Goal: Task Accomplishment & Management: Manage account settings

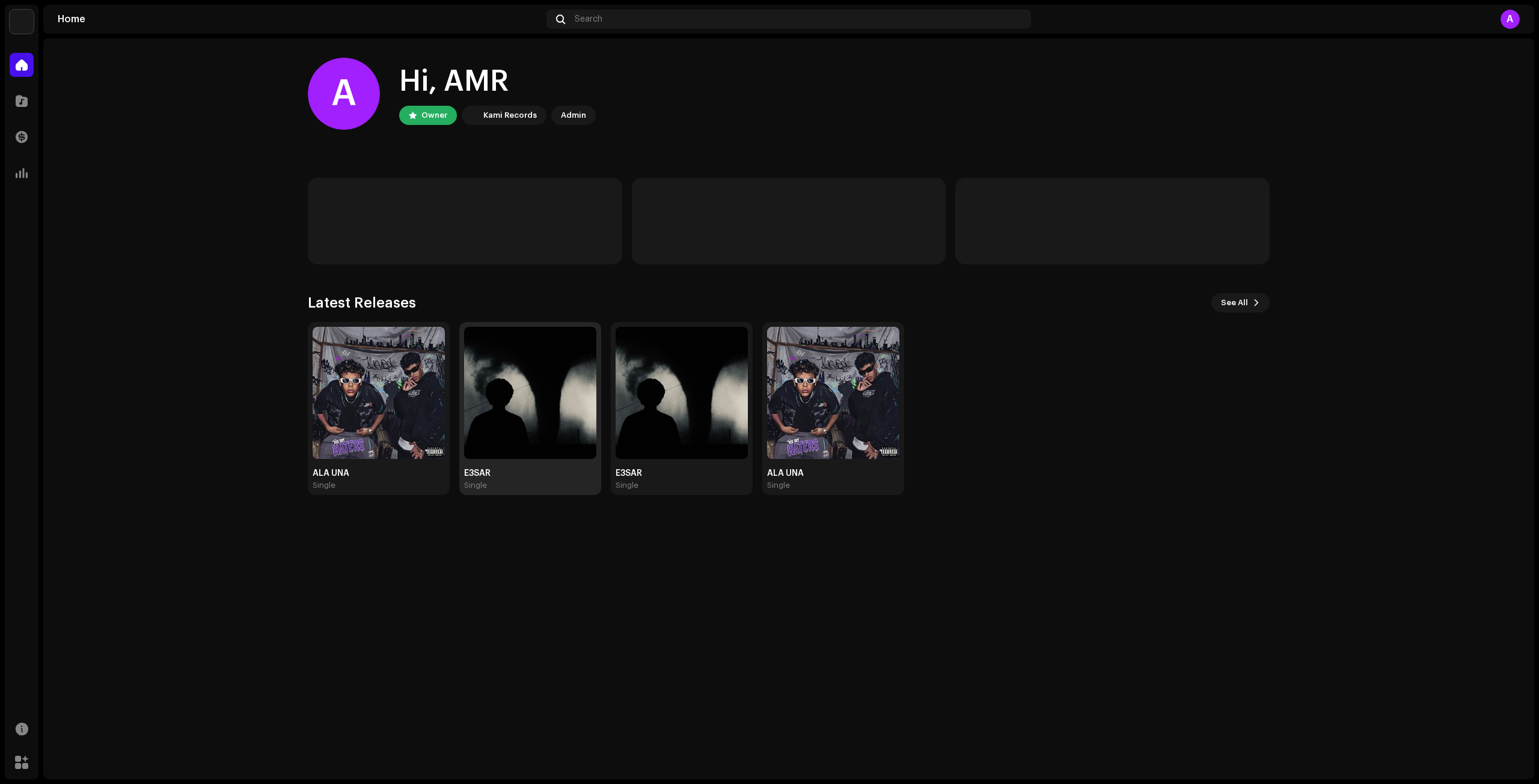
click at [540, 456] on img at bounding box center [530, 393] width 132 height 132
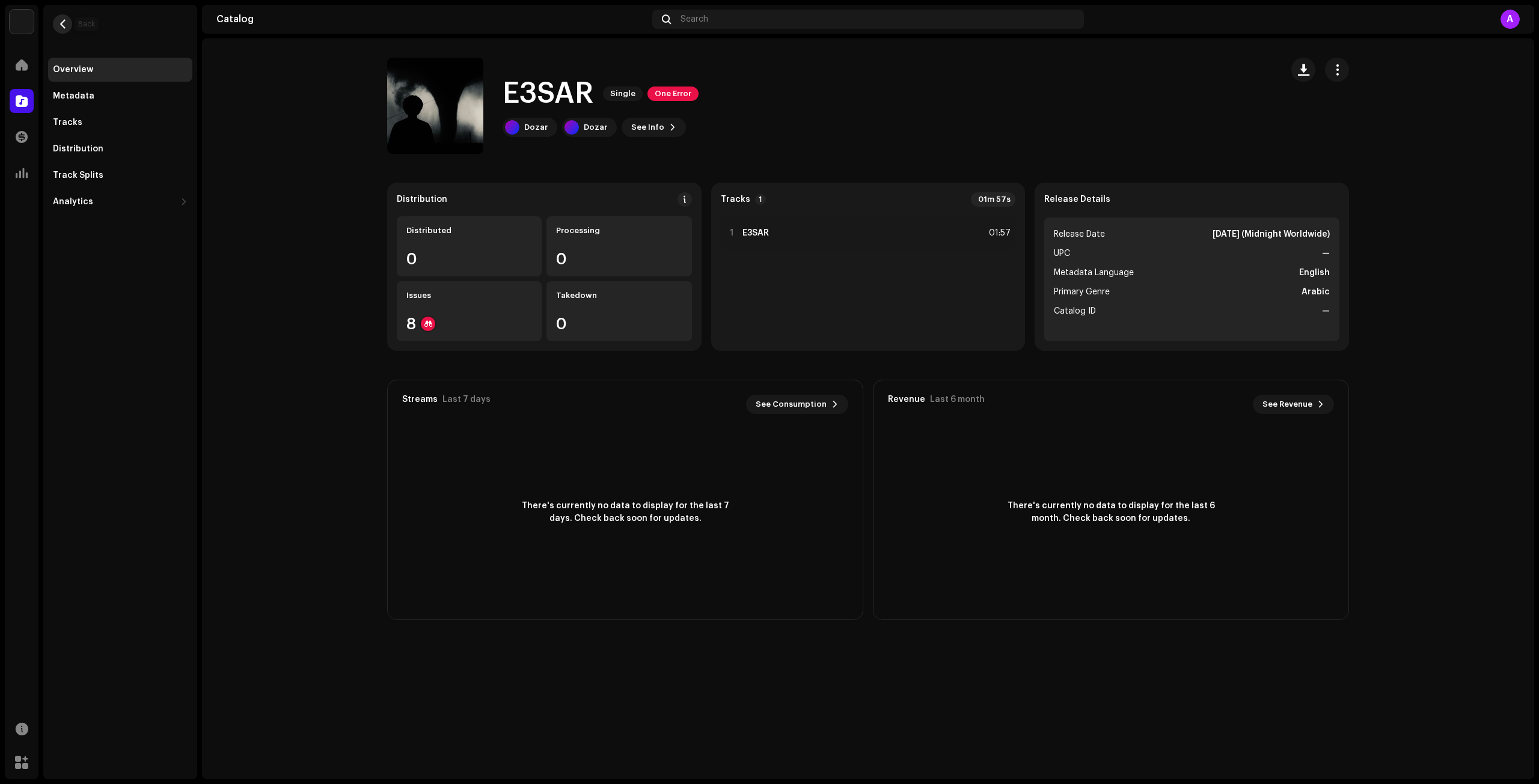
click at [64, 31] on button "button" at bounding box center [62, 24] width 19 height 19
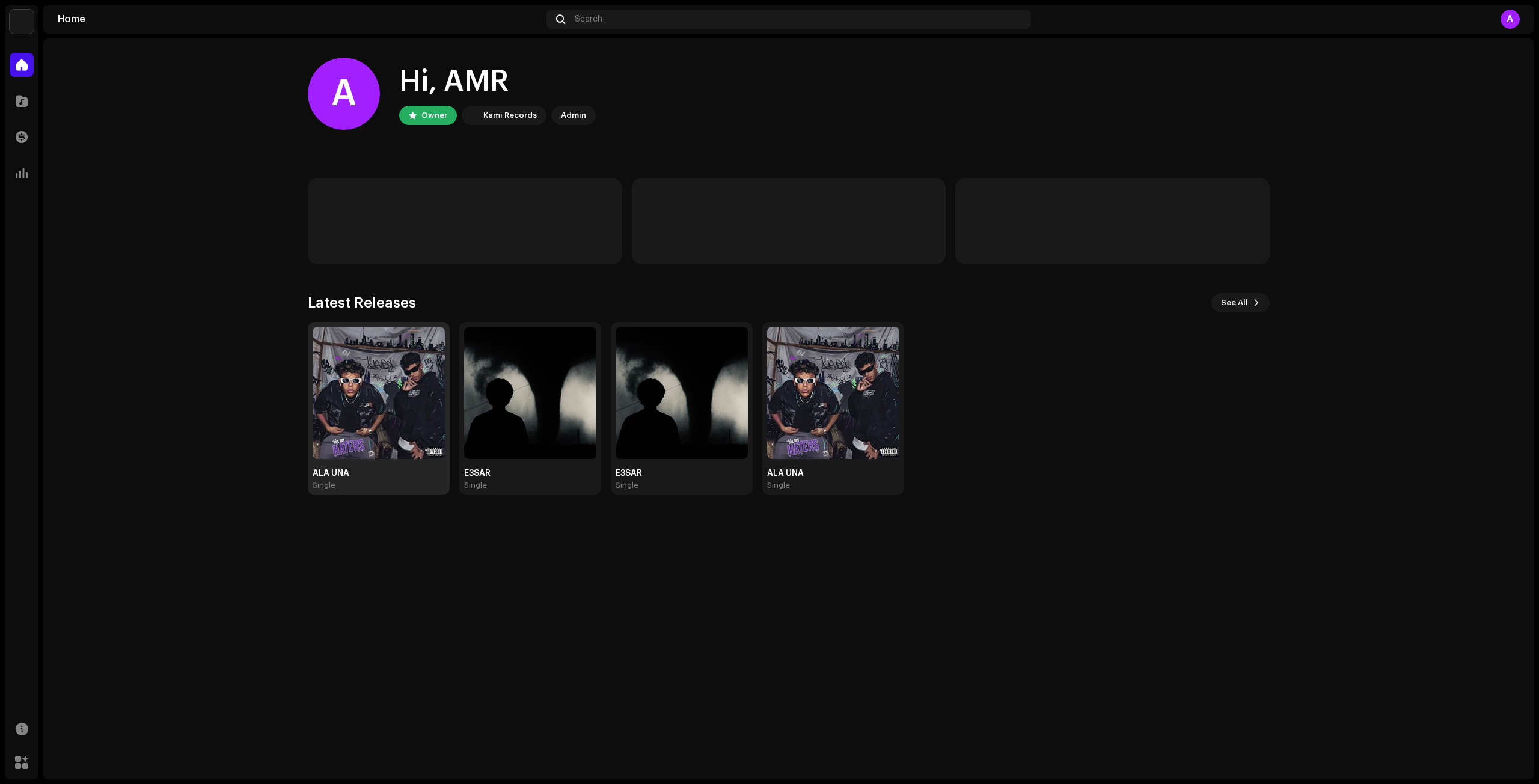
click at [422, 440] on img at bounding box center [378, 393] width 132 height 132
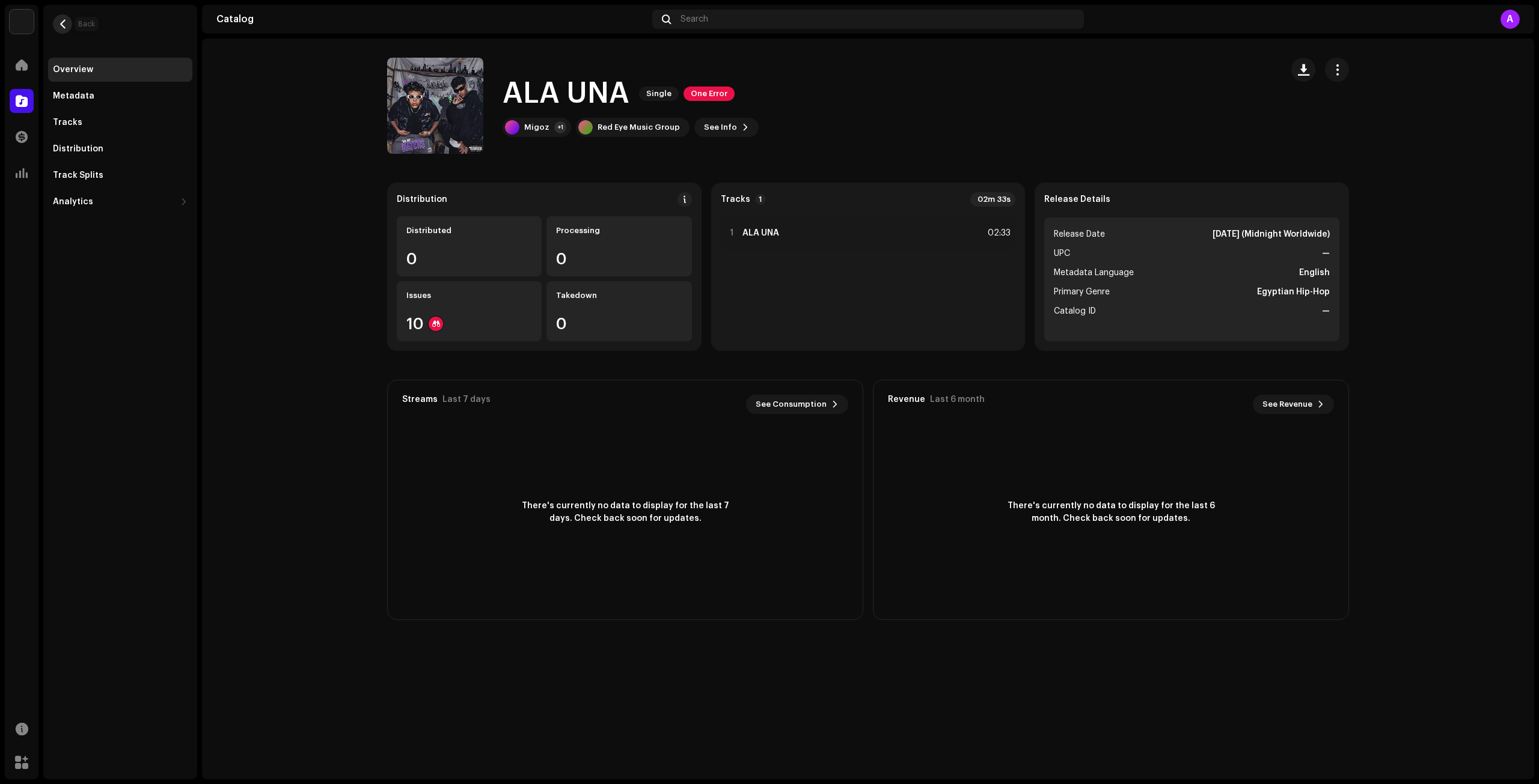
click at [58, 24] on span "button" at bounding box center [62, 24] width 9 height 10
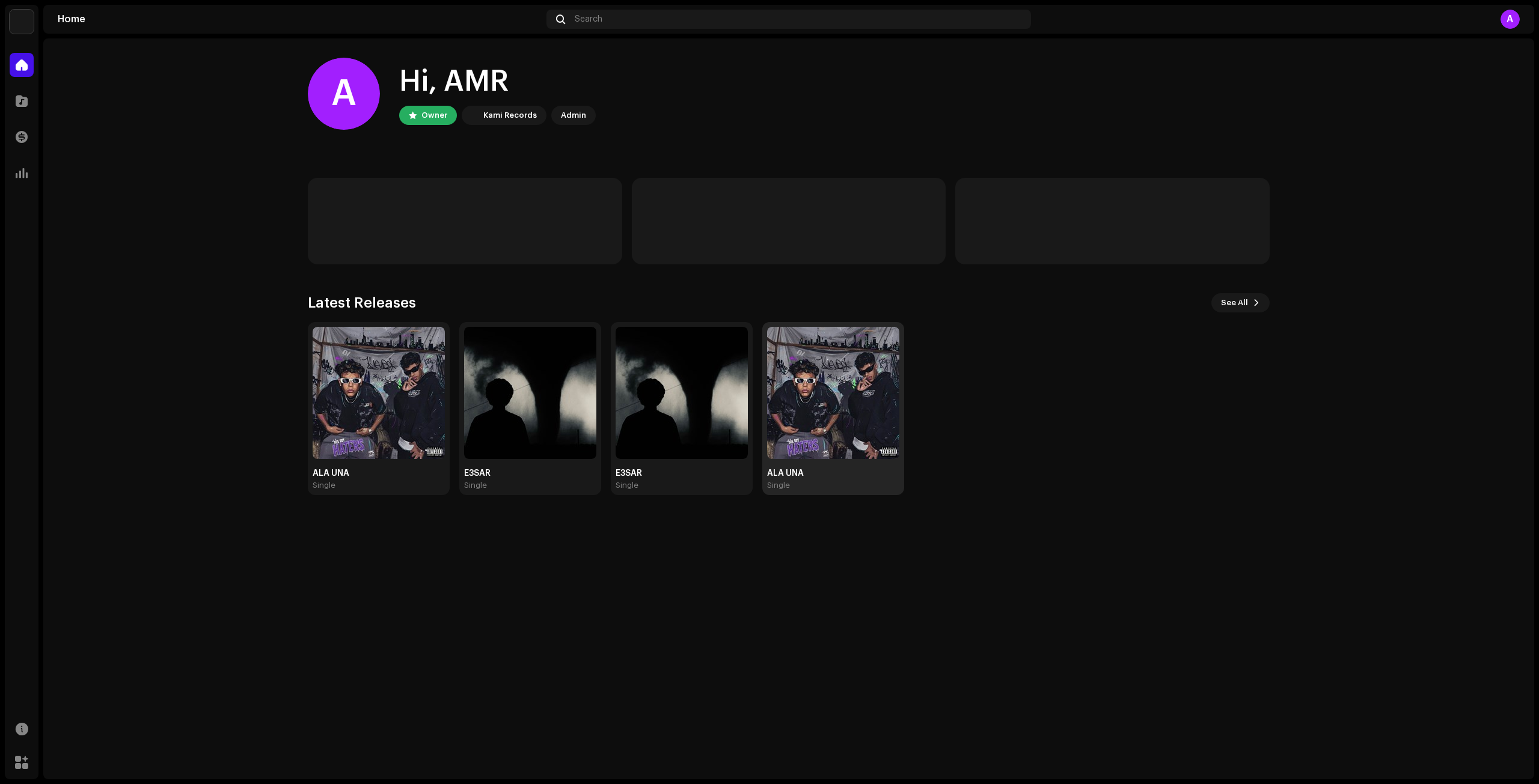
click at [867, 386] on img at bounding box center [833, 393] width 132 height 132
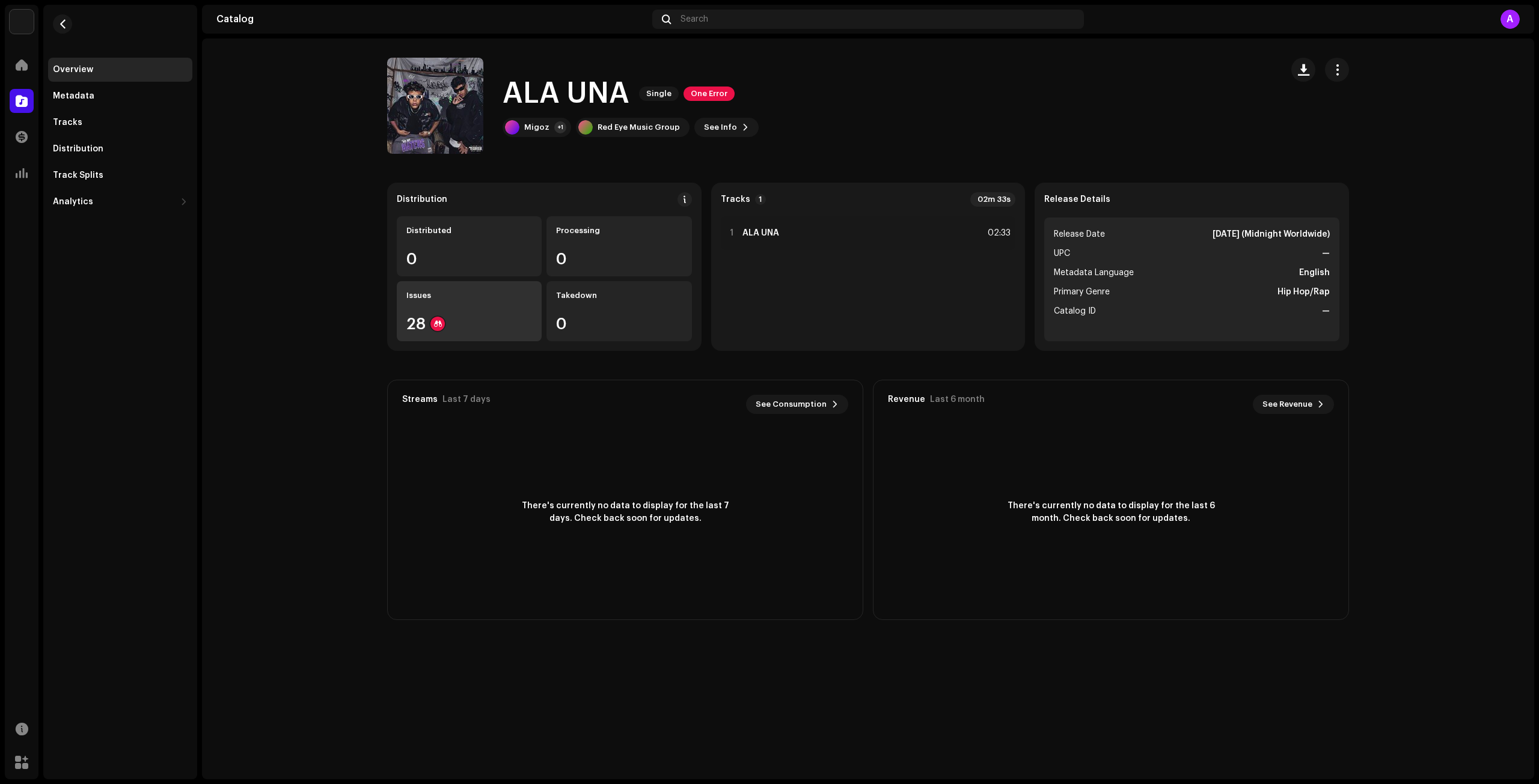
click at [464, 323] on div "28" at bounding box center [470, 324] width 126 height 16
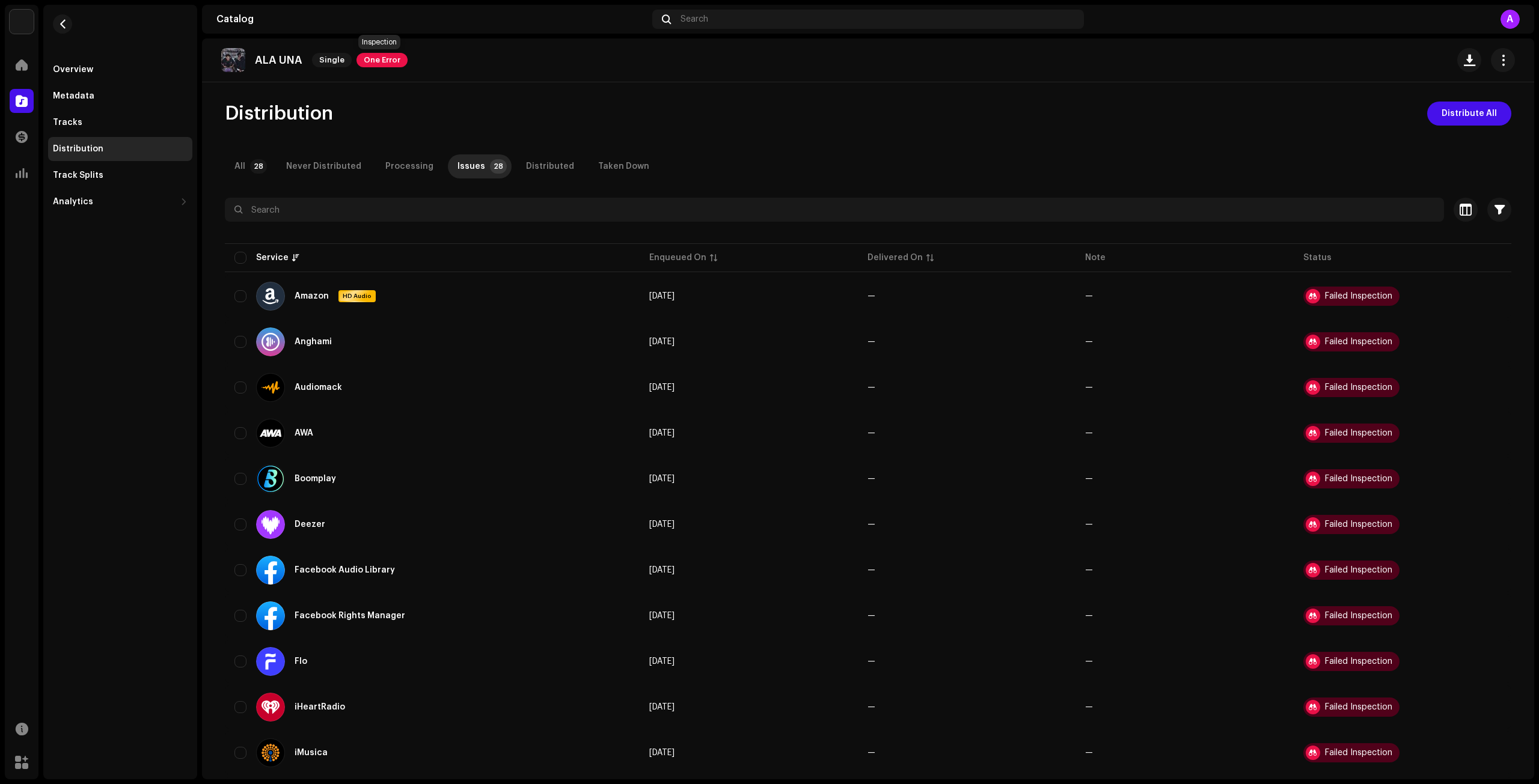
click at [374, 64] on span "One Error" at bounding box center [382, 59] width 51 height 15
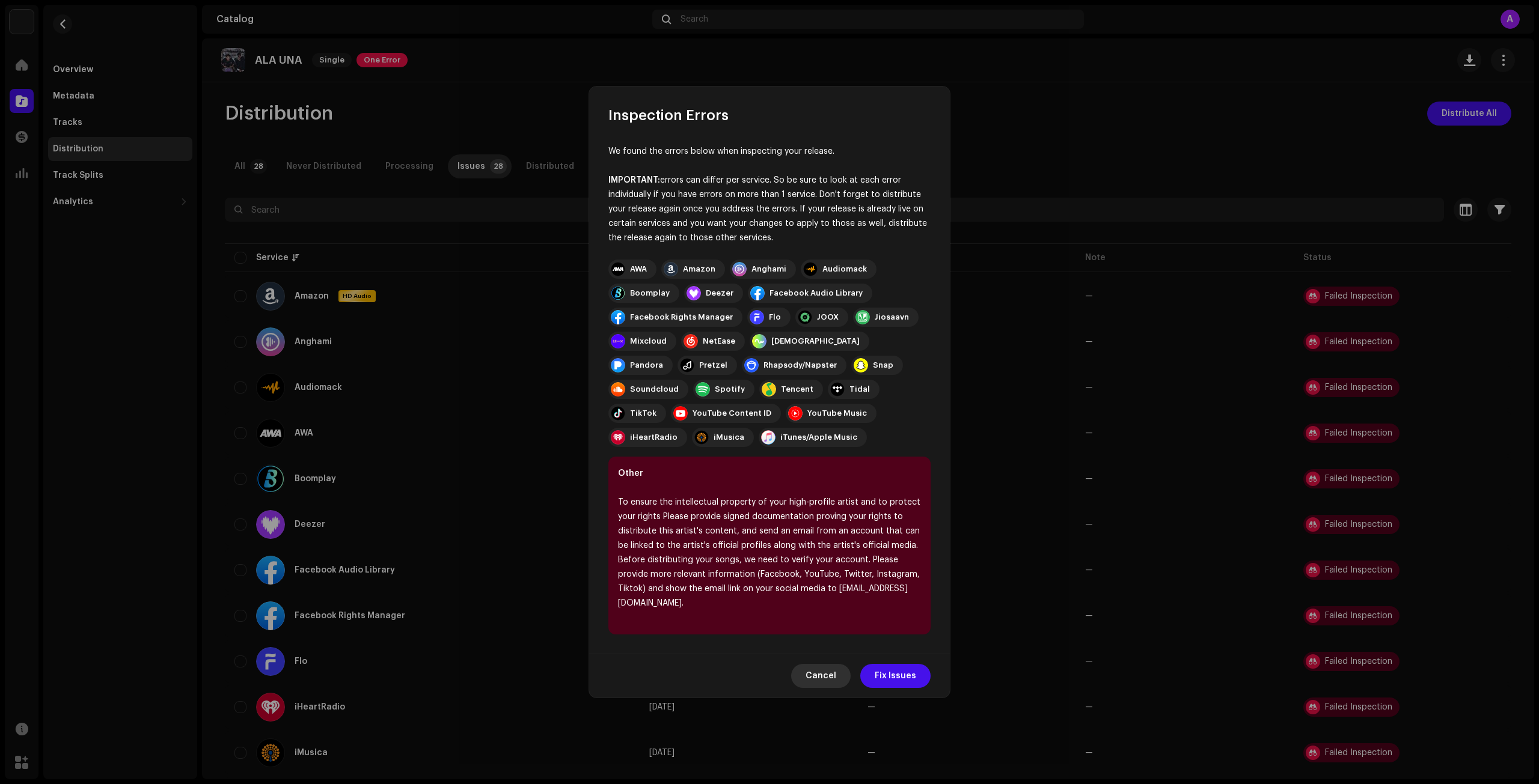
click at [848, 668] on button "Cancel" at bounding box center [821, 675] width 59 height 24
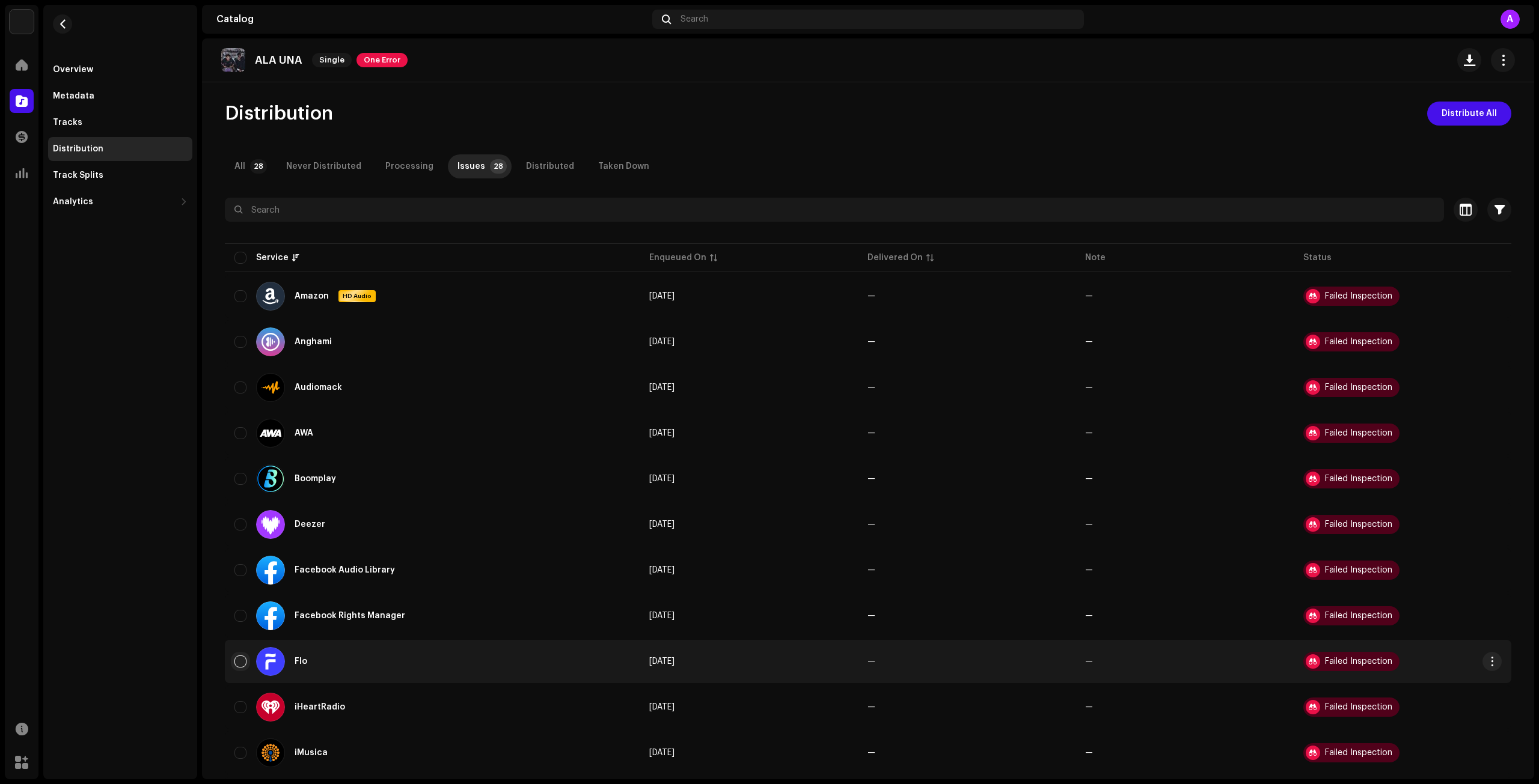
click at [234, 662] on input "checkbox" at bounding box center [240, 661] width 12 height 12
checkbox input "true"
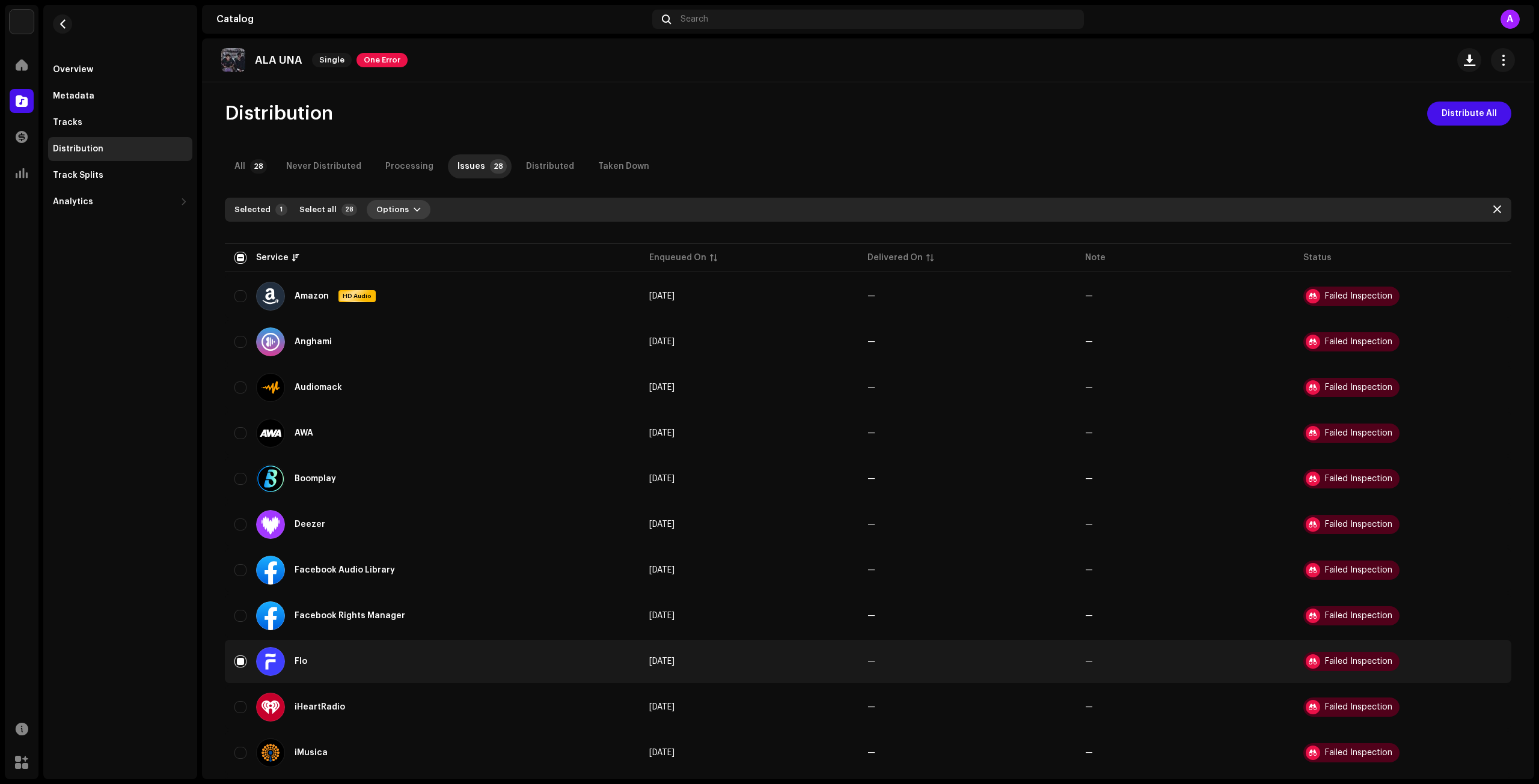
click at [383, 217] on span "Options" at bounding box center [392, 209] width 33 height 24
click at [383, 232] on span "Distribute" at bounding box center [388, 237] width 43 height 10
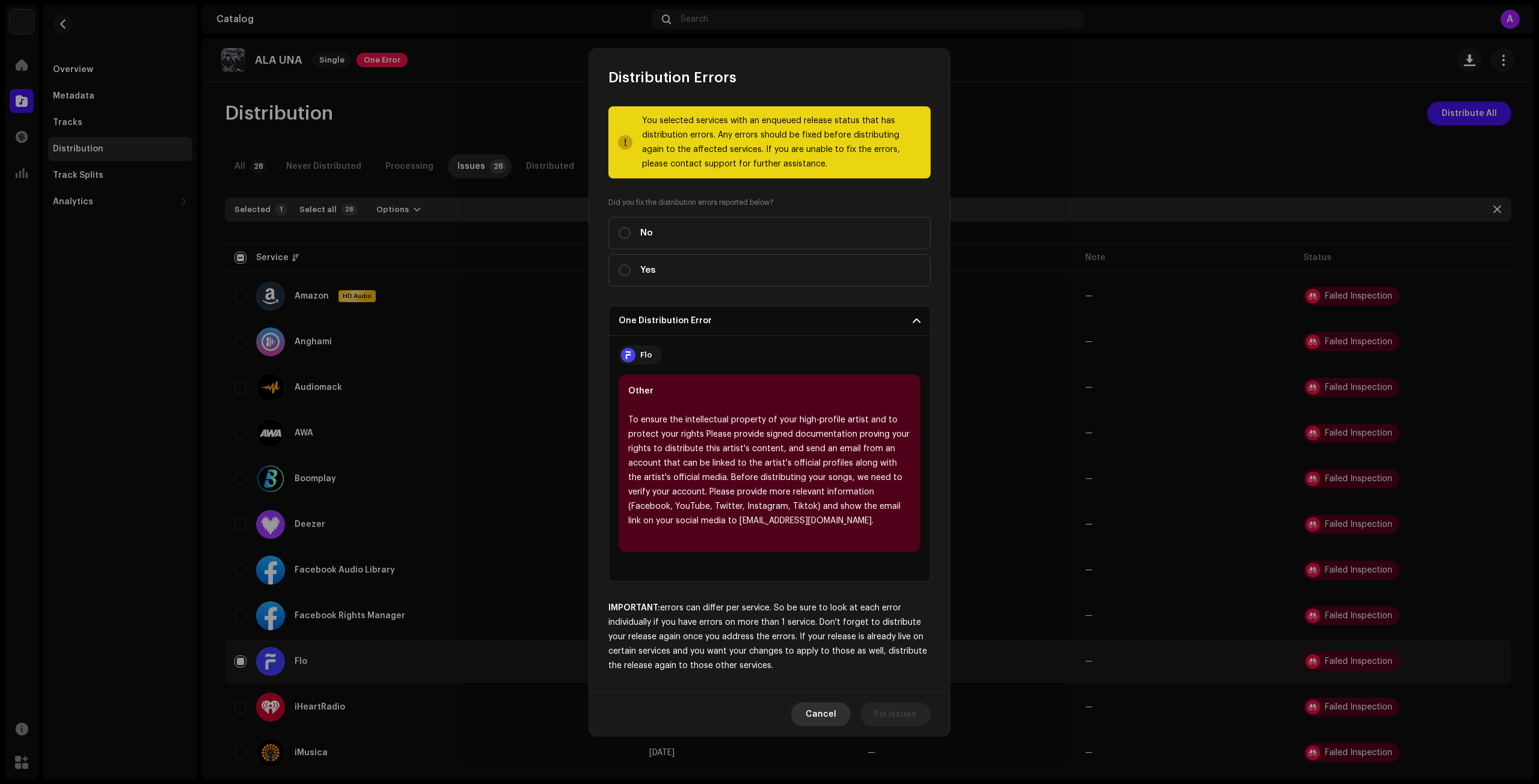
click at [832, 720] on span "Cancel" at bounding box center [821, 714] width 30 height 24
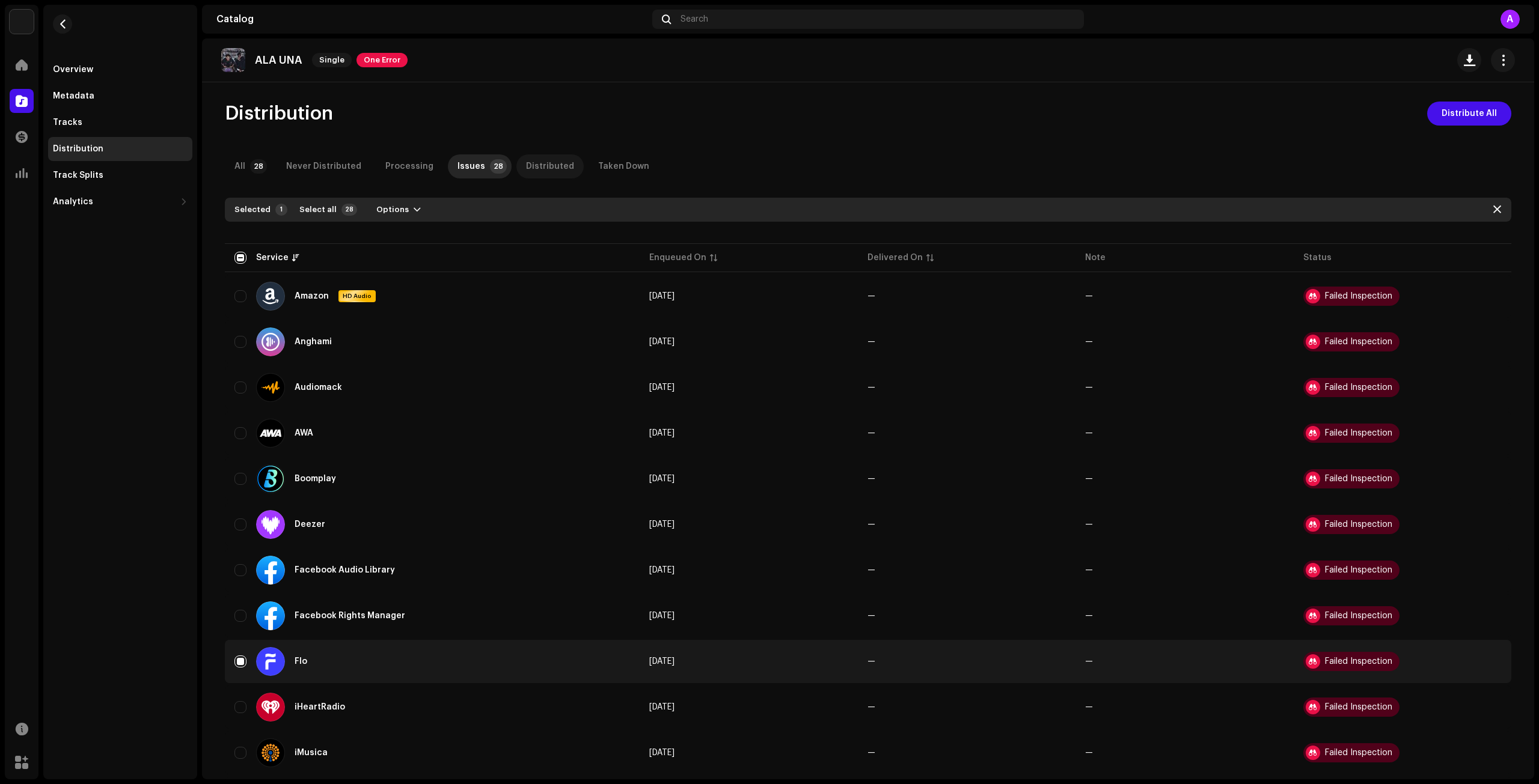
click at [546, 165] on div "Distributed" at bounding box center [551, 166] width 48 height 24
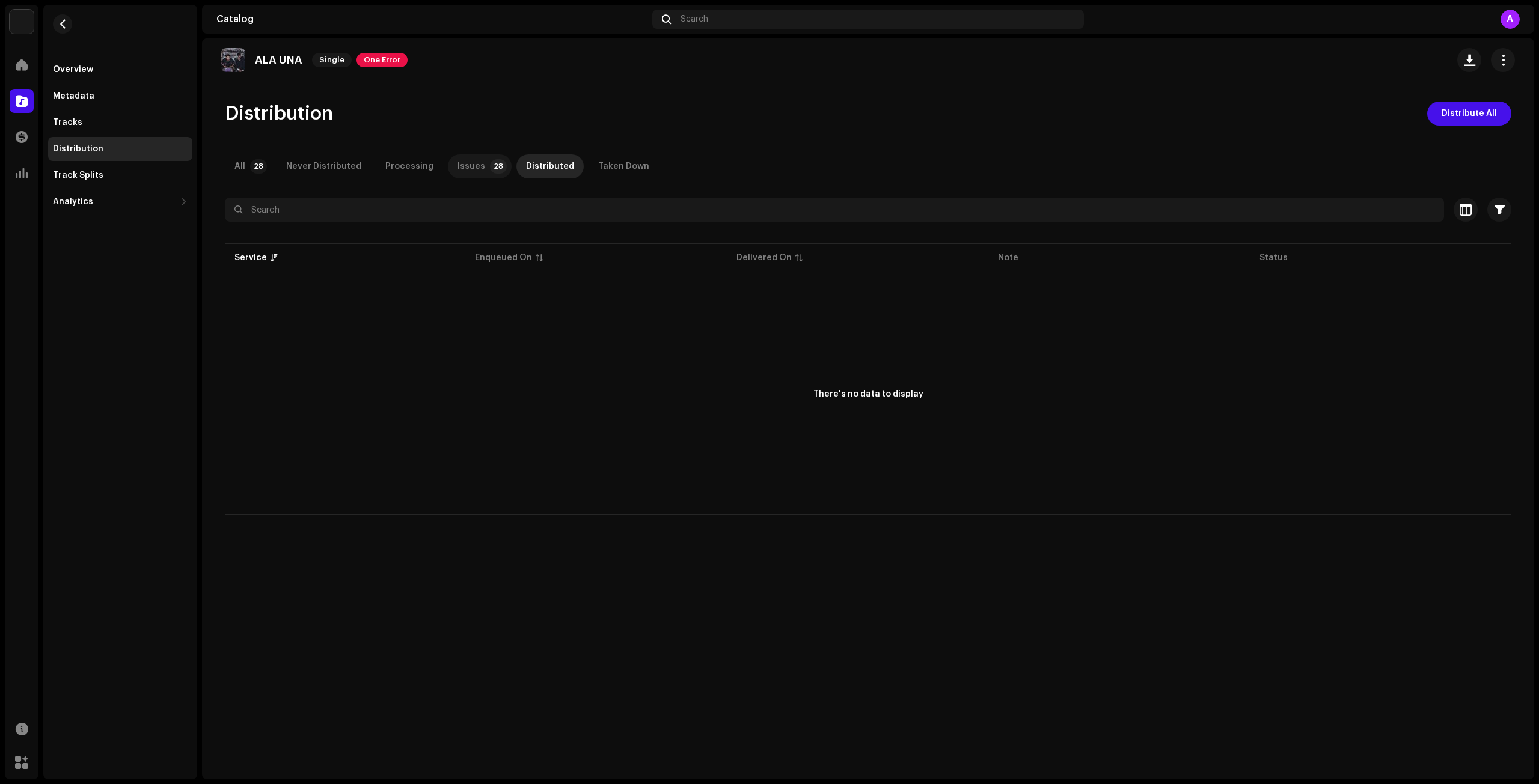
click at [473, 174] on p-tab "Issues 28" at bounding box center [480, 166] width 64 height 24
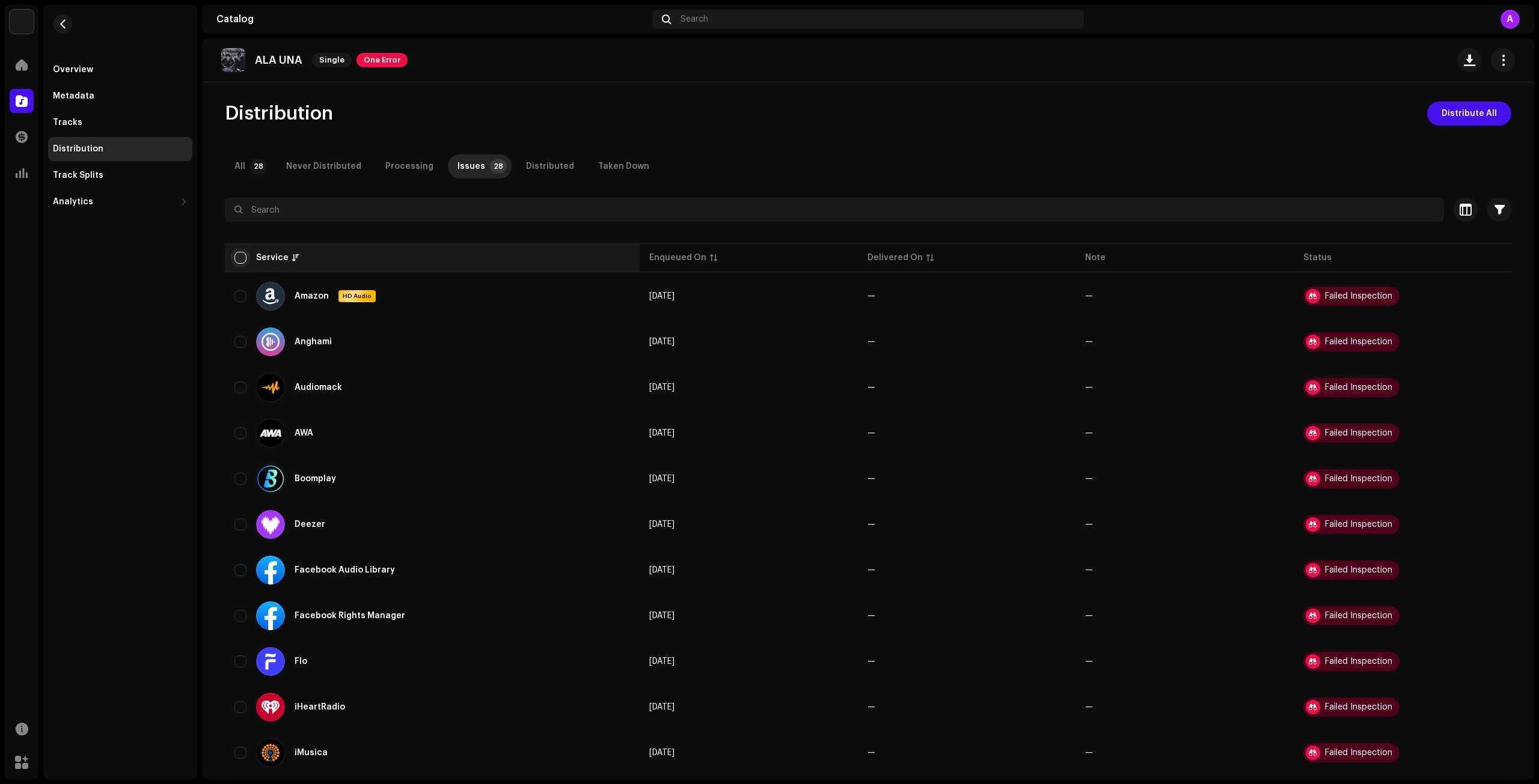
click at [238, 260] on input "checkbox" at bounding box center [240, 257] width 12 height 12
checkbox input "true"
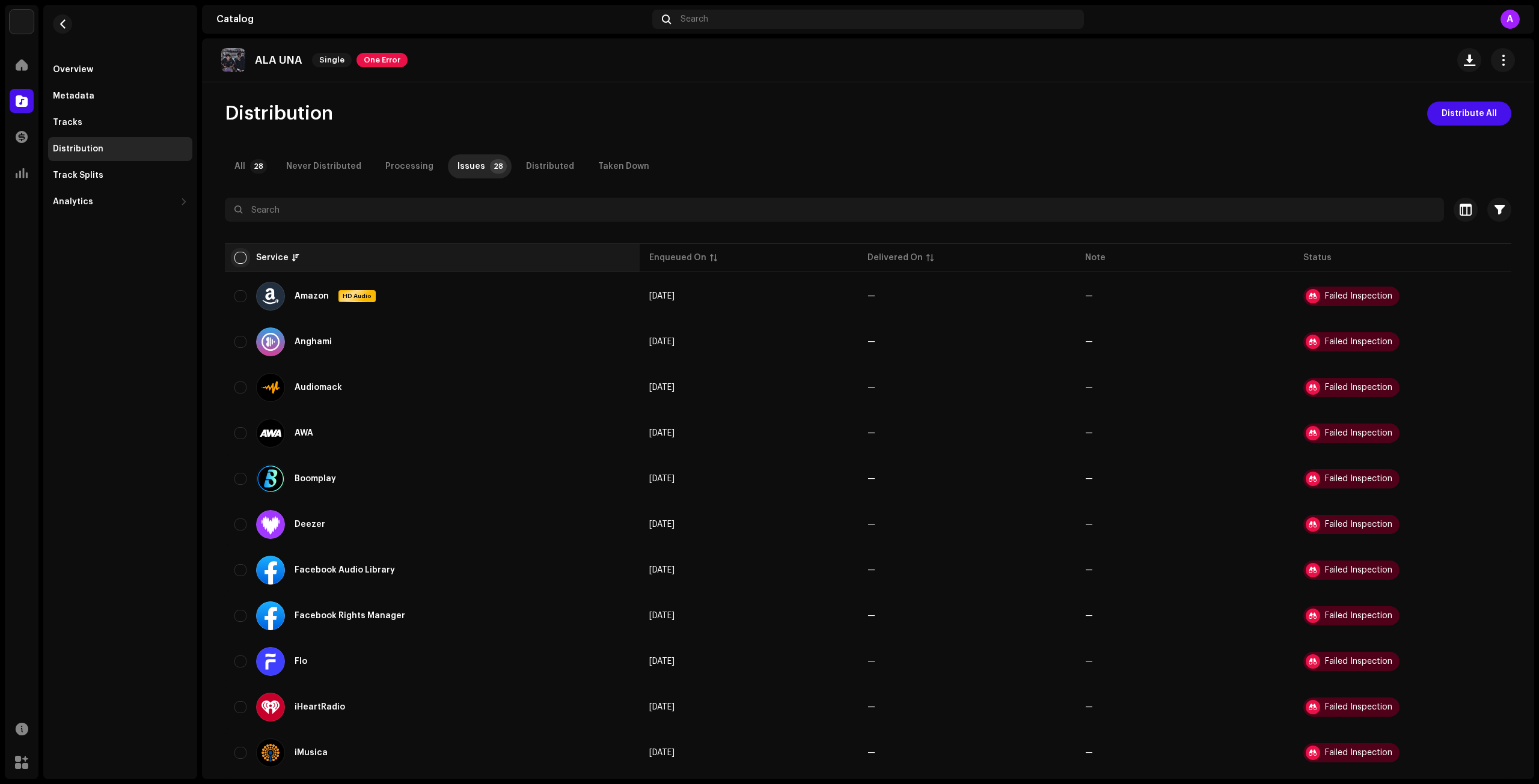
checkbox input "true"
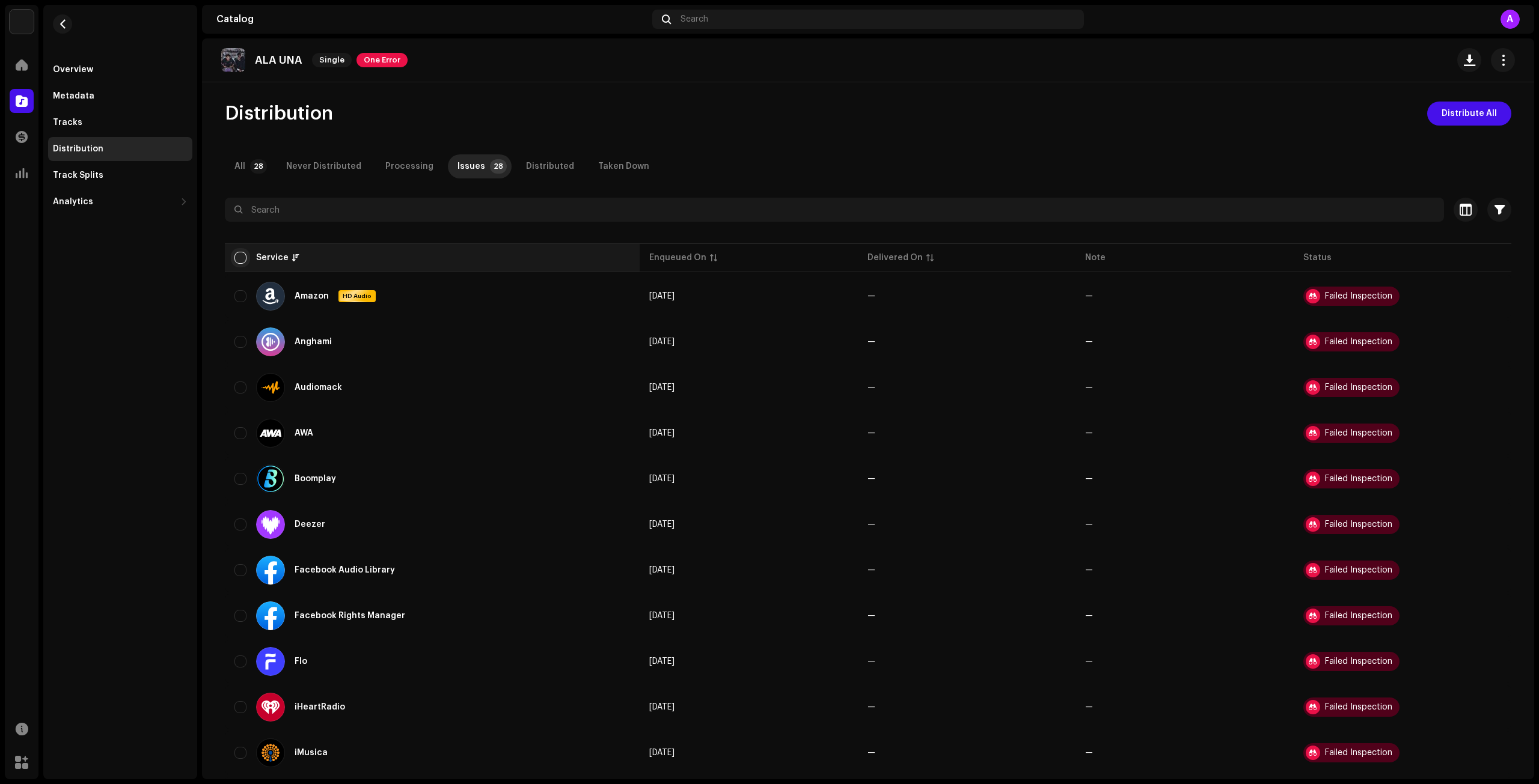
checkbox input "true"
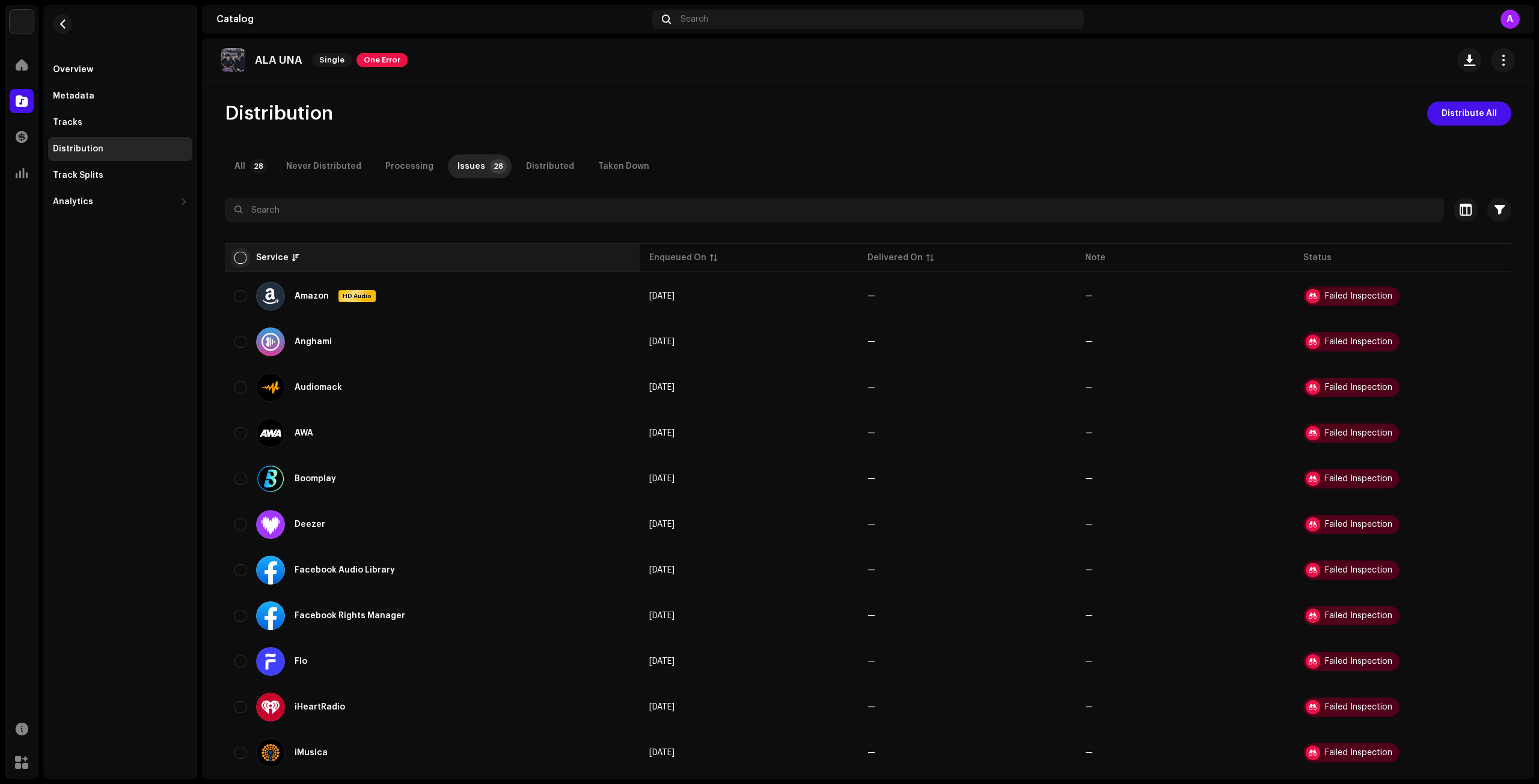
checkbox input "true"
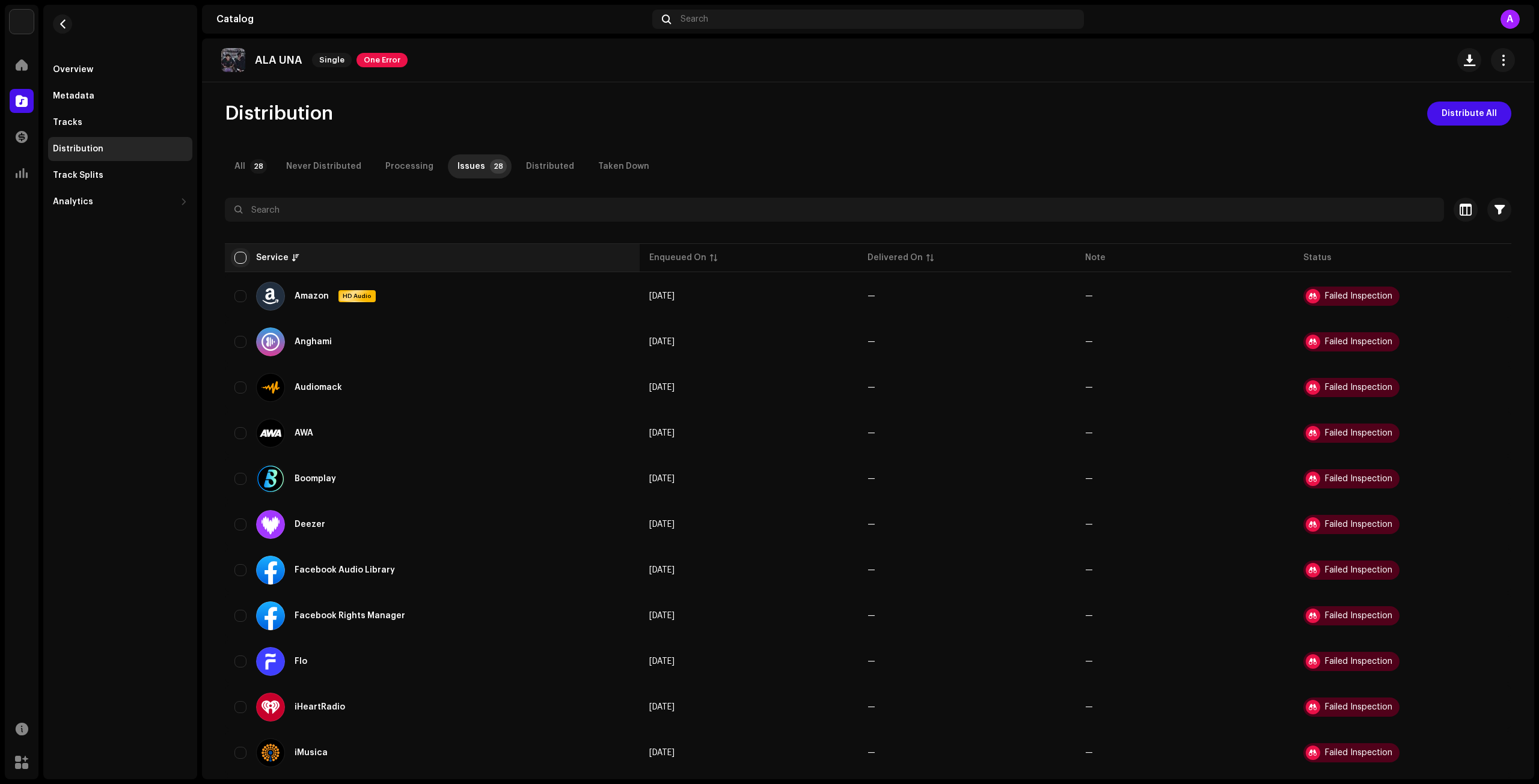
checkbox input "true"
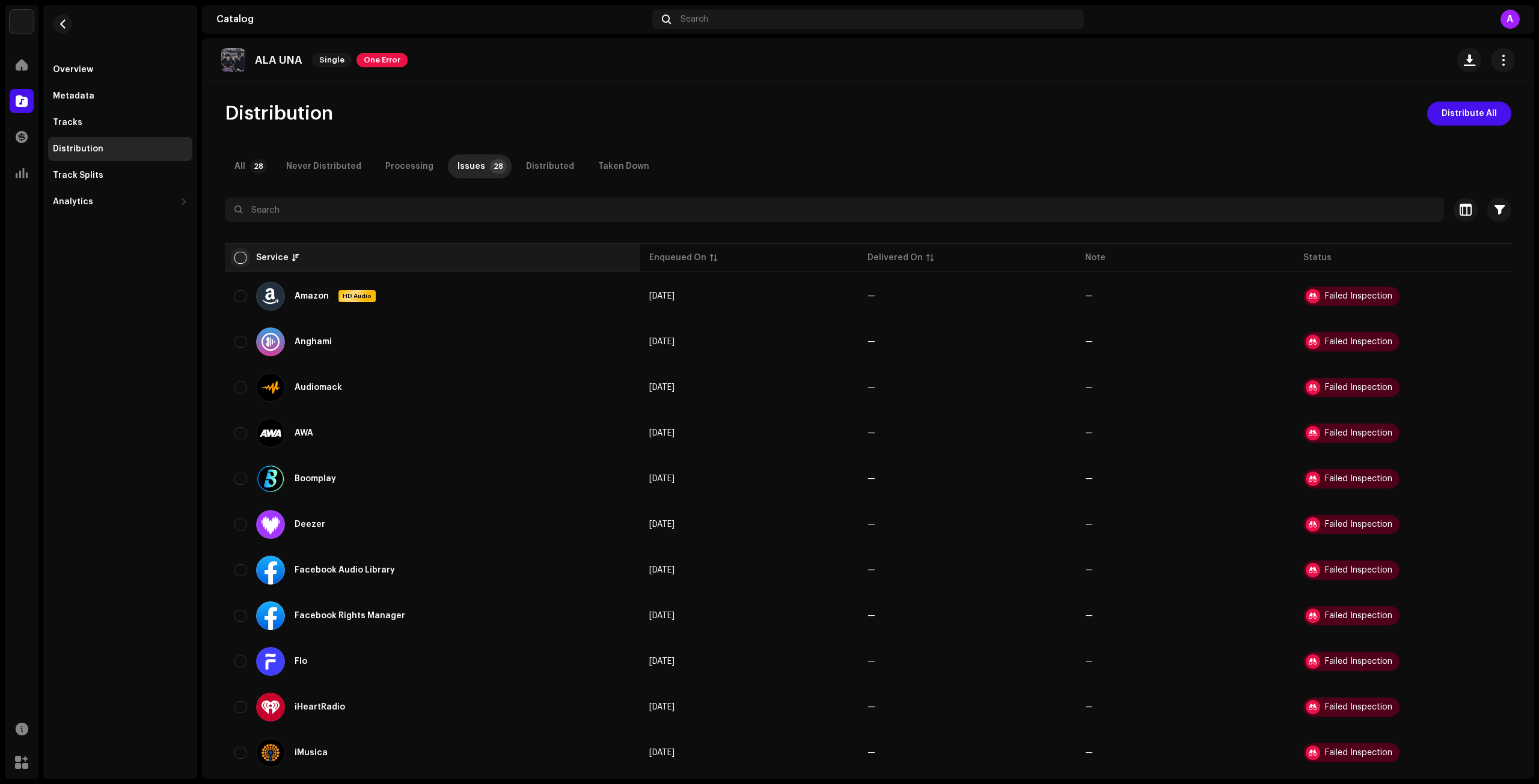
checkbox input "true"
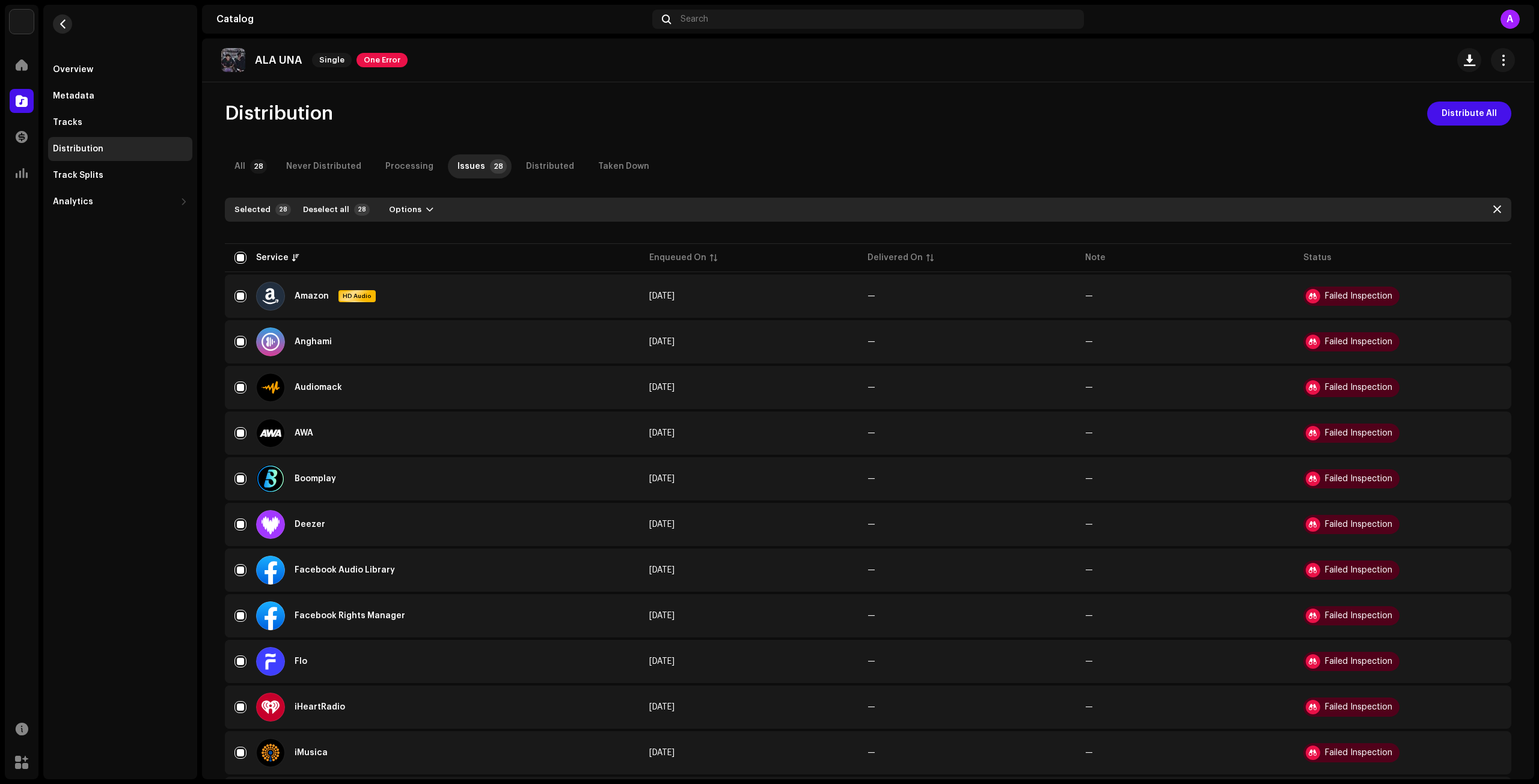
click at [67, 21] on button "button" at bounding box center [62, 24] width 19 height 19
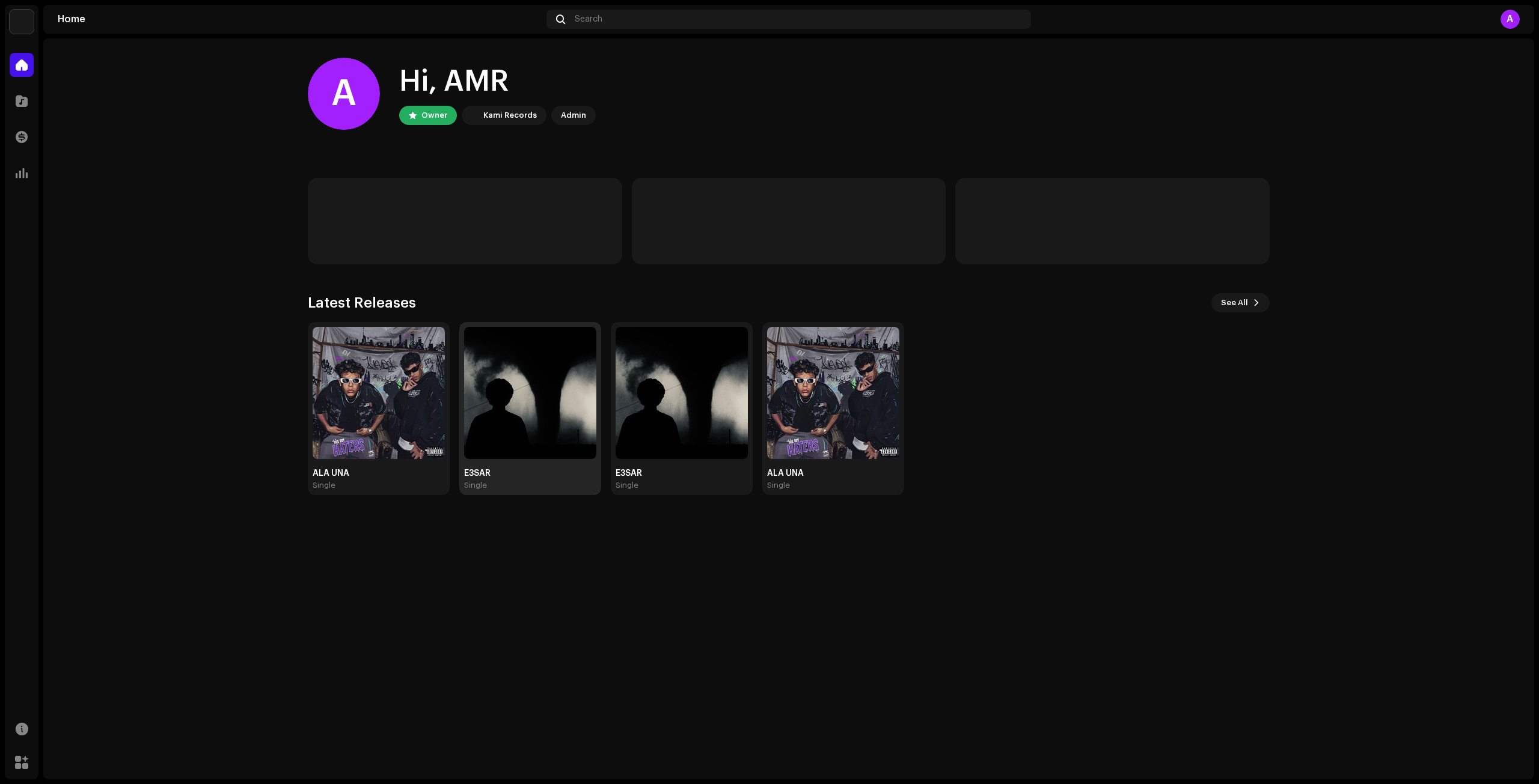
click at [583, 385] on img at bounding box center [530, 393] width 132 height 132
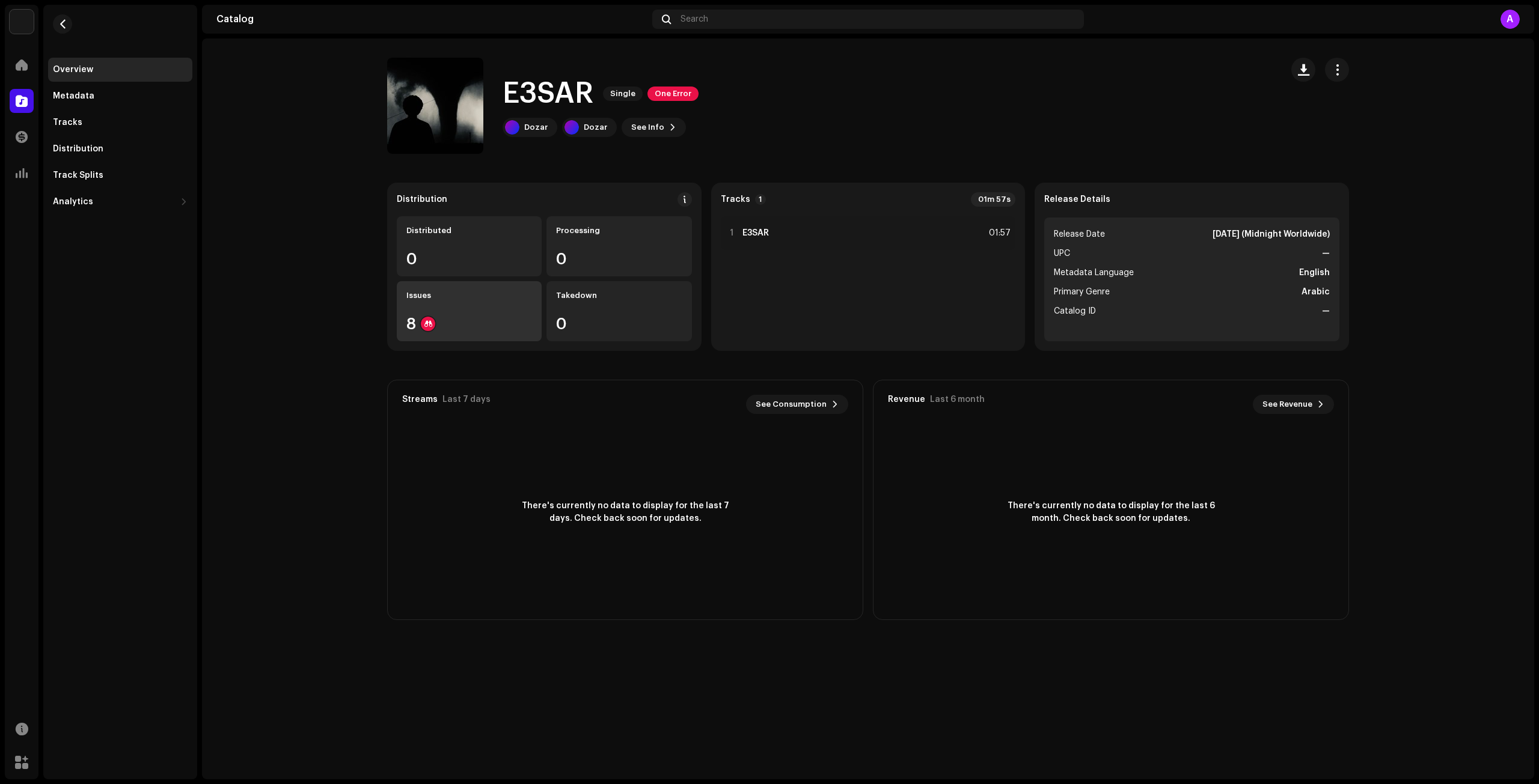
click at [492, 312] on div "Issues 8" at bounding box center [469, 311] width 145 height 60
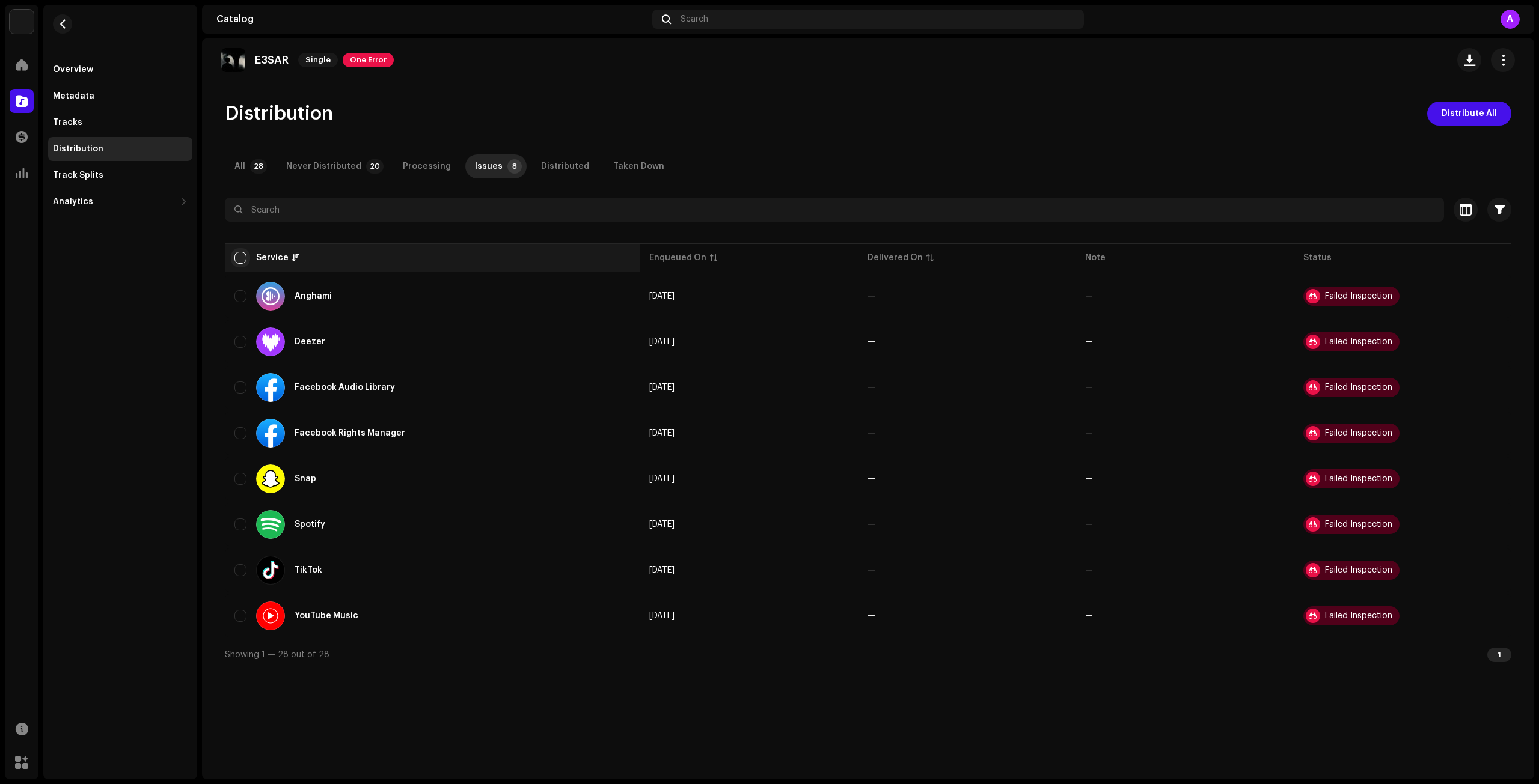
click at [244, 257] on input "checkbox" at bounding box center [240, 257] width 12 height 12
checkbox input "true"
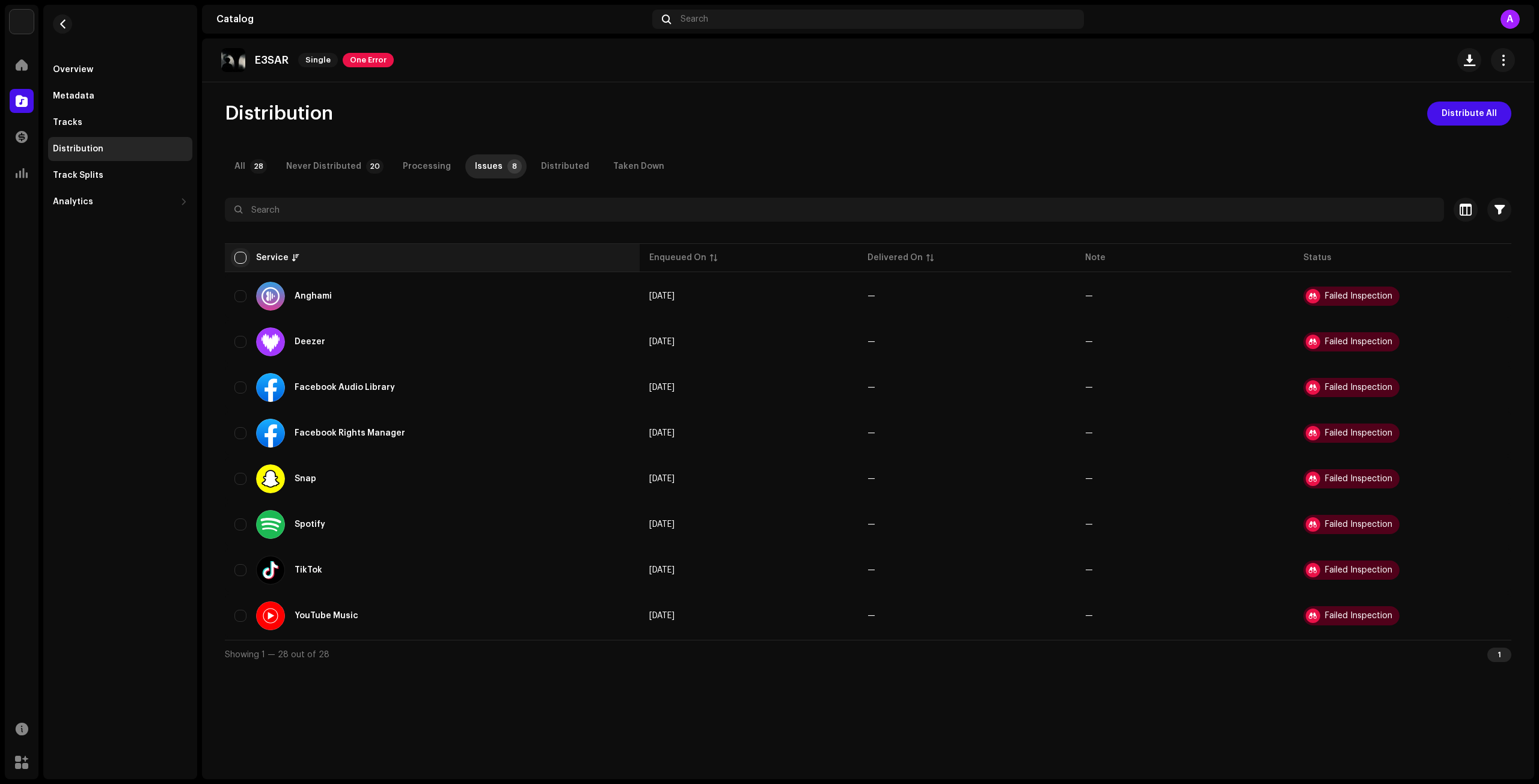
checkbox input "true"
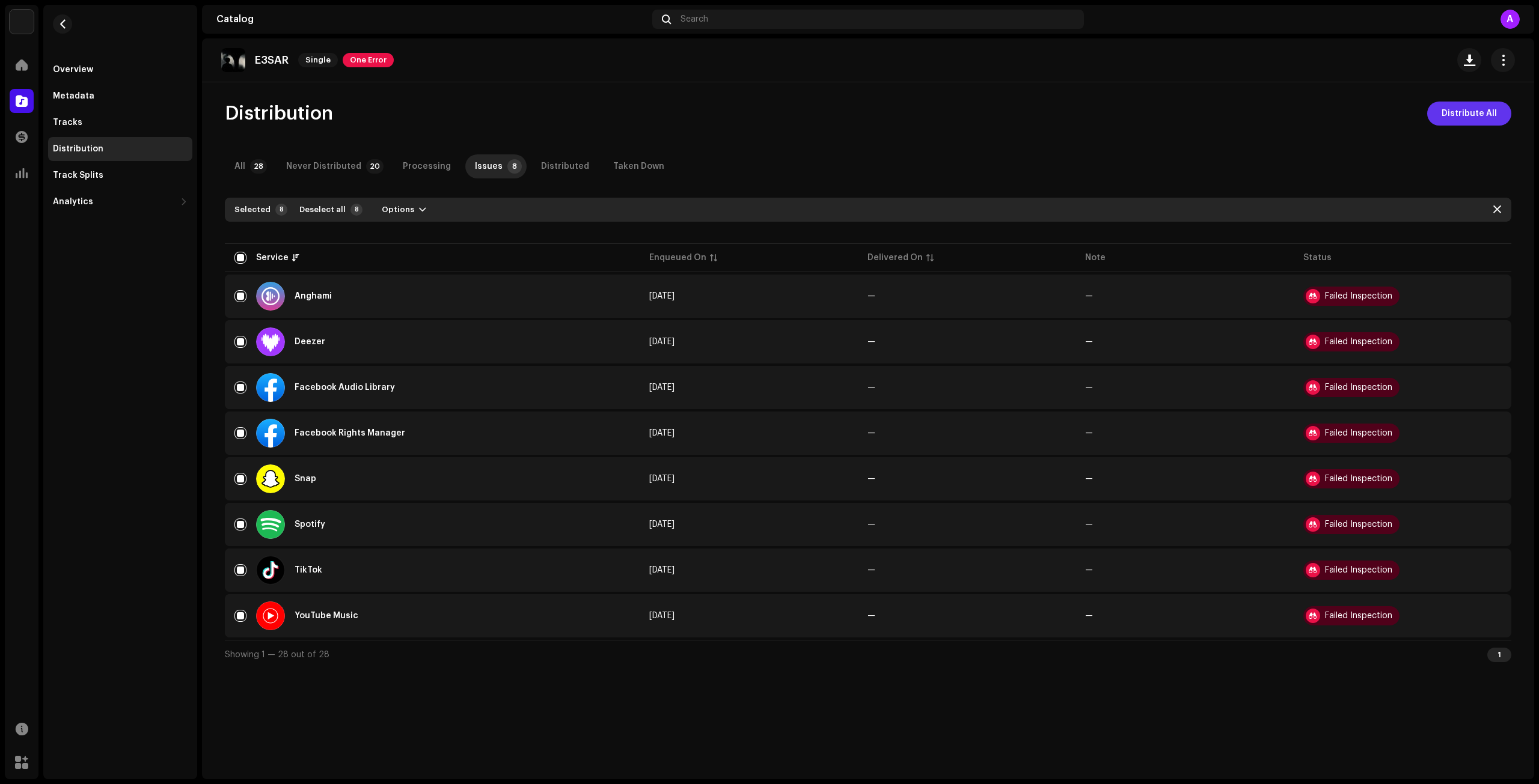
click at [1484, 111] on span "Distribute All" at bounding box center [1469, 113] width 55 height 24
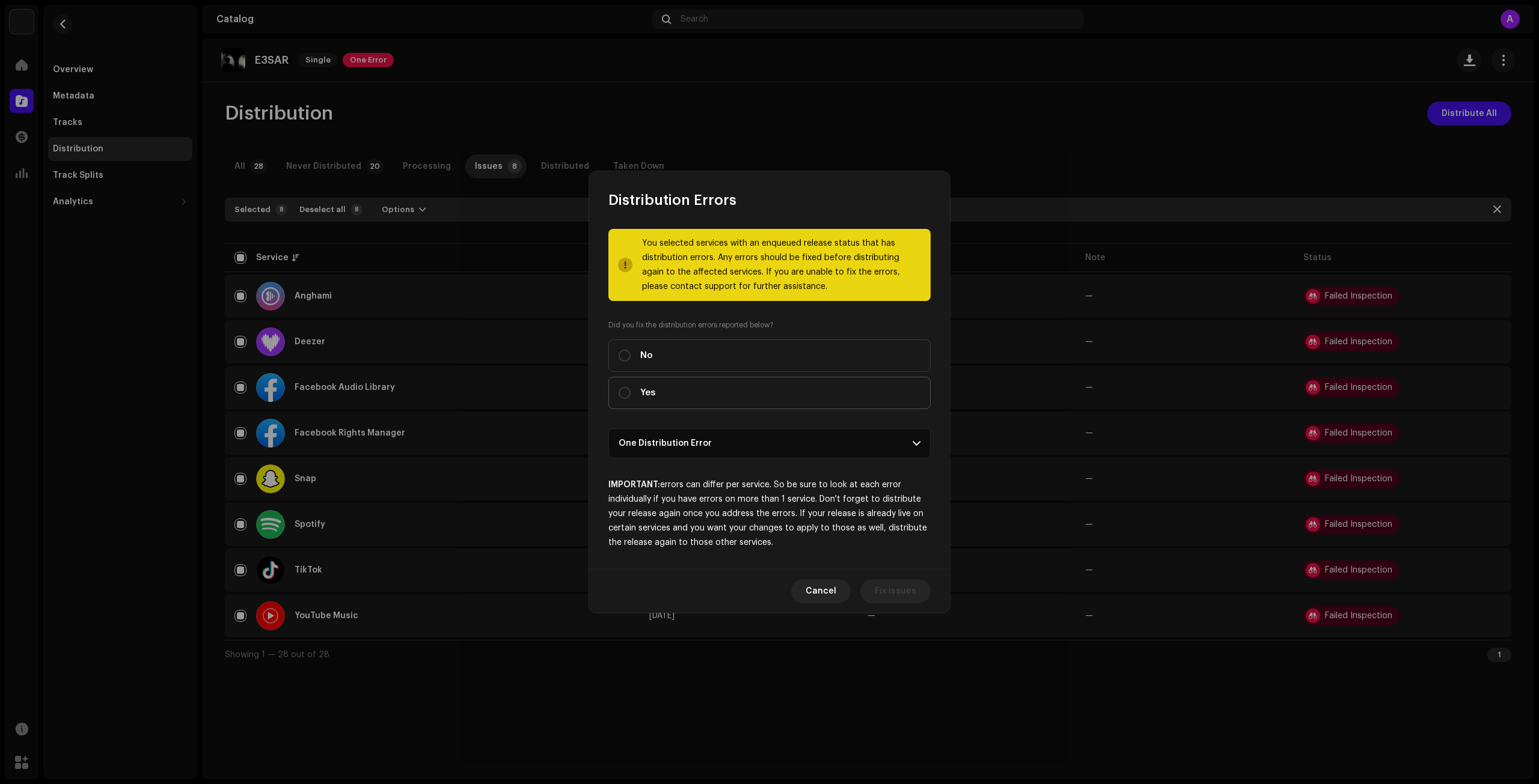
click at [669, 389] on label "Yes" at bounding box center [770, 393] width 322 height 32
click at [631, 389] on input "Yes" at bounding box center [624, 393] width 12 height 12
radio input "true"
click at [894, 581] on span "Distribute" at bounding box center [895, 591] width 43 height 24
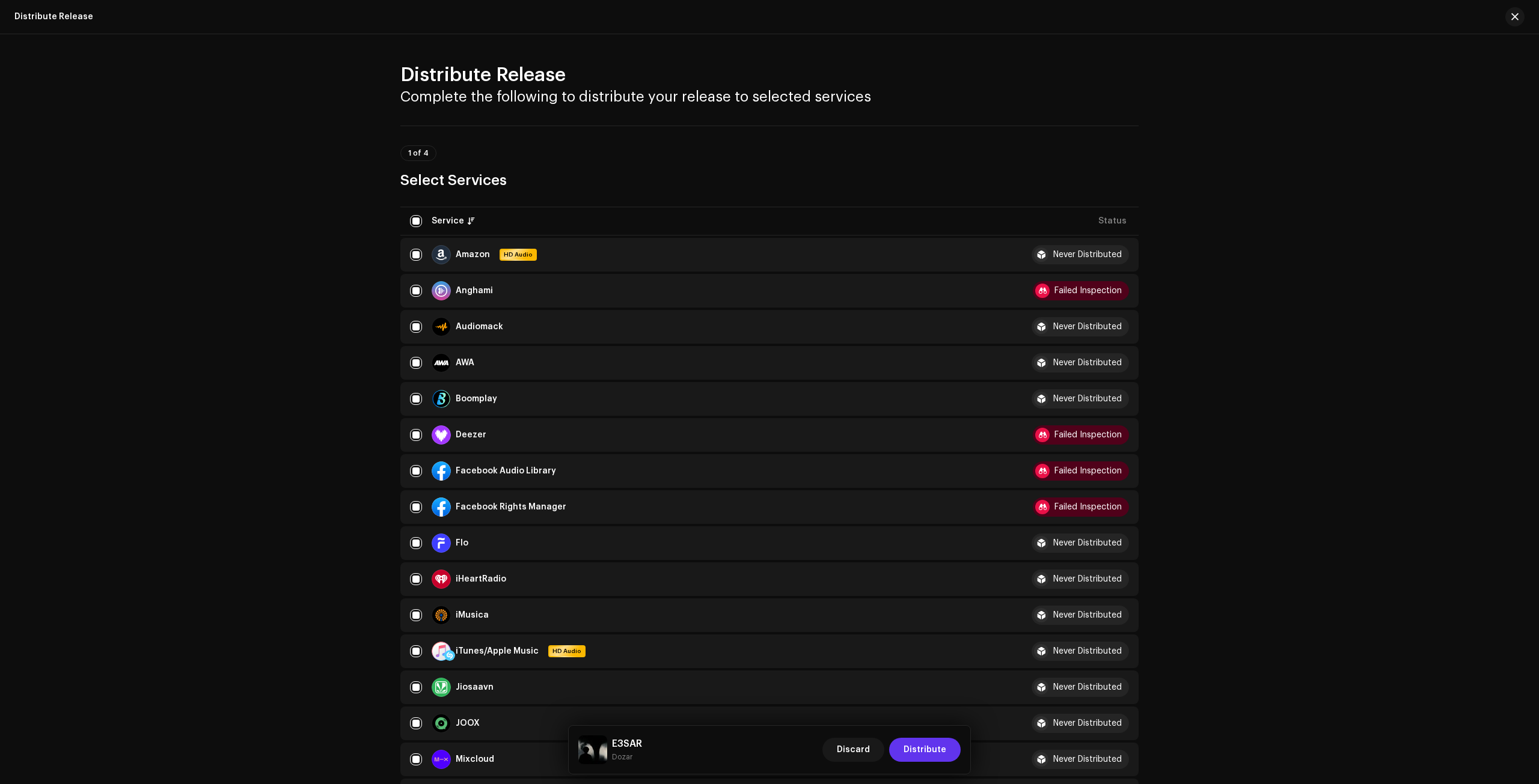
click at [944, 747] on span "Distribute" at bounding box center [925, 749] width 43 height 24
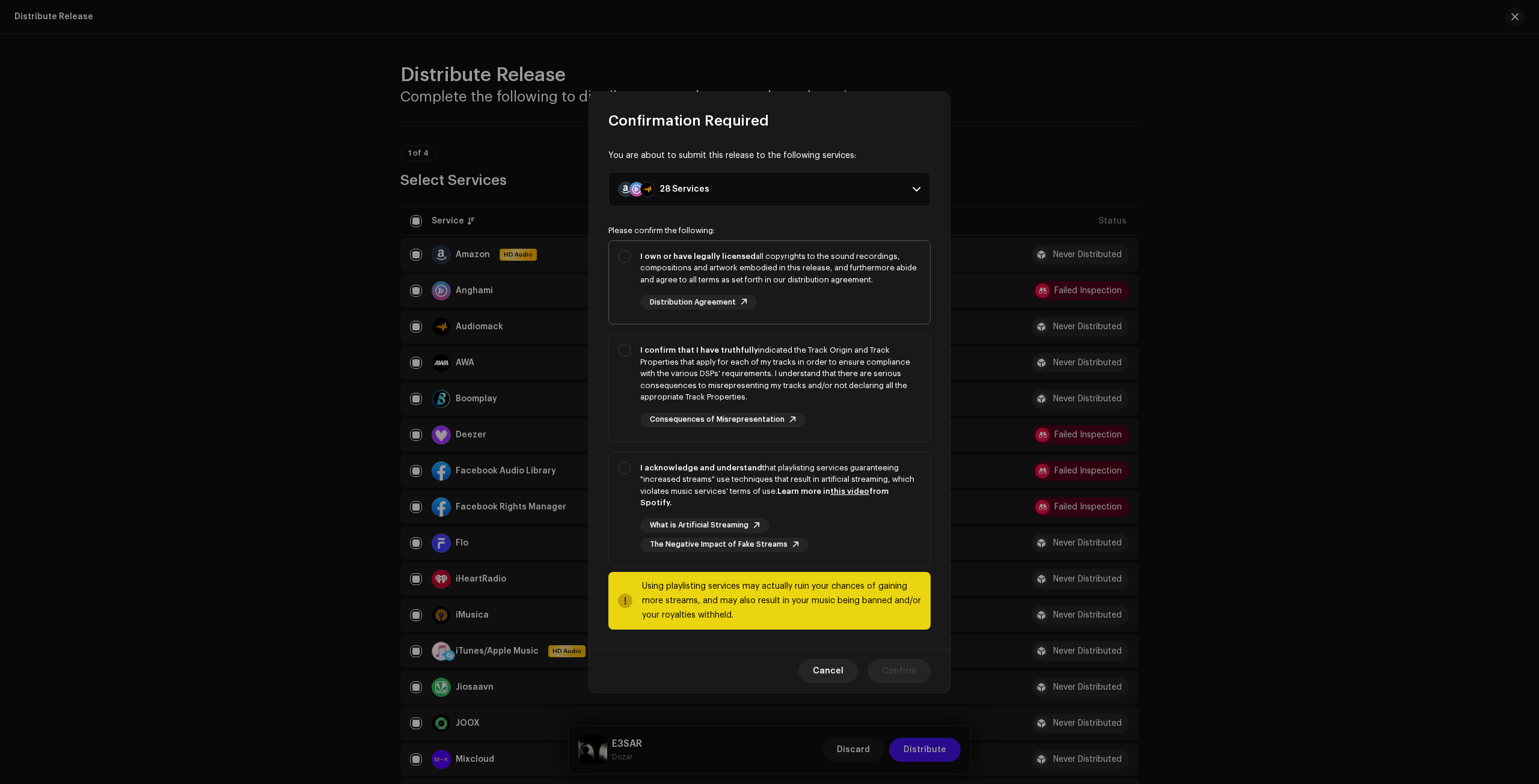
click at [718, 279] on div "I own or have legally licensed all copyrights to the sound recordings, composit…" at bounding box center [780, 268] width 280 height 35
checkbox input "true"
click at [762, 392] on div "I confirm that I have truthfully indicated the Track Origin and Track Propertie…" at bounding box center [780, 373] width 280 height 59
checkbox input "true"
click at [769, 465] on div "I acknowledge and understand that playlisting services guaranteeing "increased …" at bounding box center [769, 507] width 321 height 109
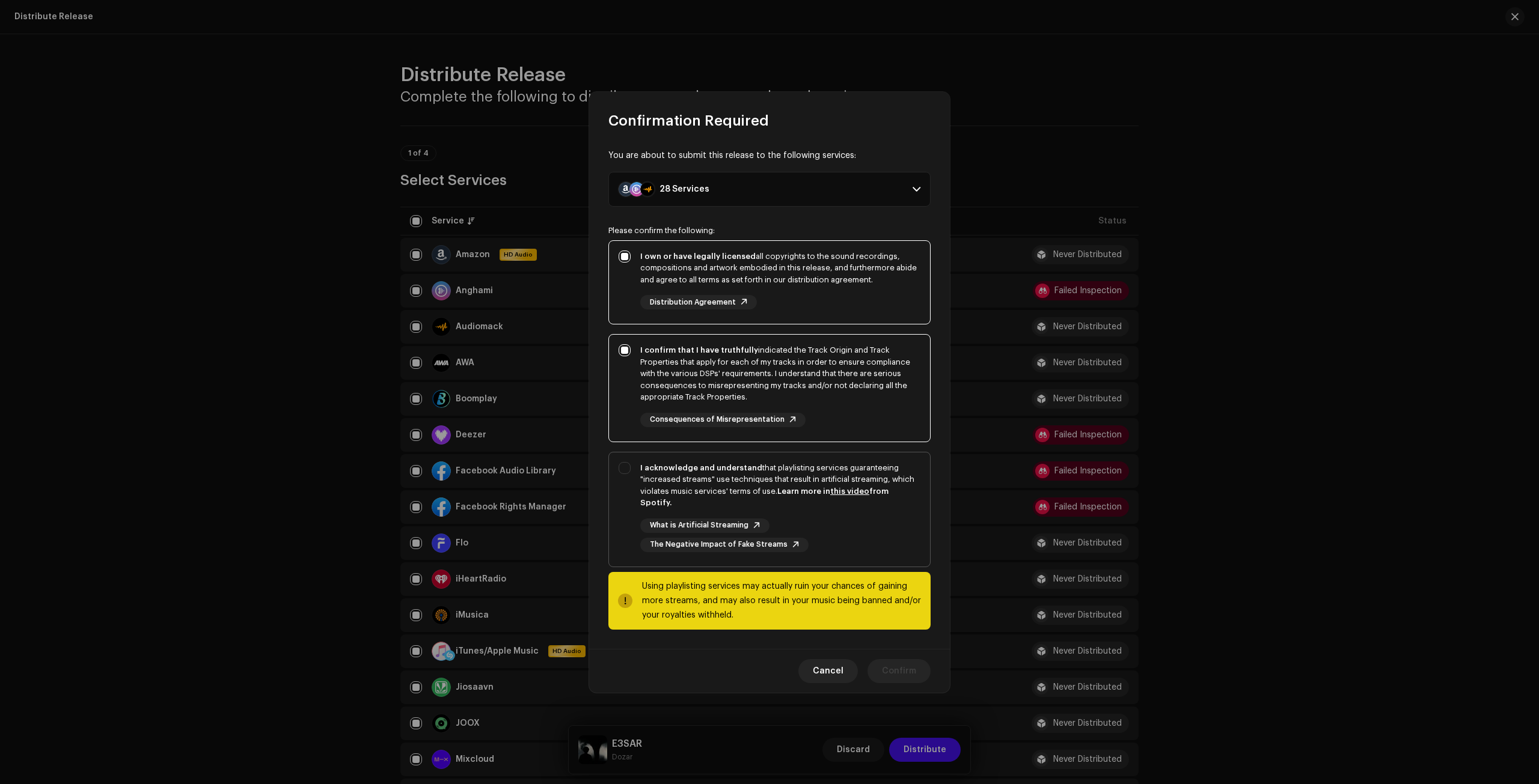
checkbox input "true"
click at [910, 652] on div "Cancel Confirm" at bounding box center [770, 671] width 361 height 44
click at [912, 663] on span "Confirm" at bounding box center [899, 671] width 35 height 24
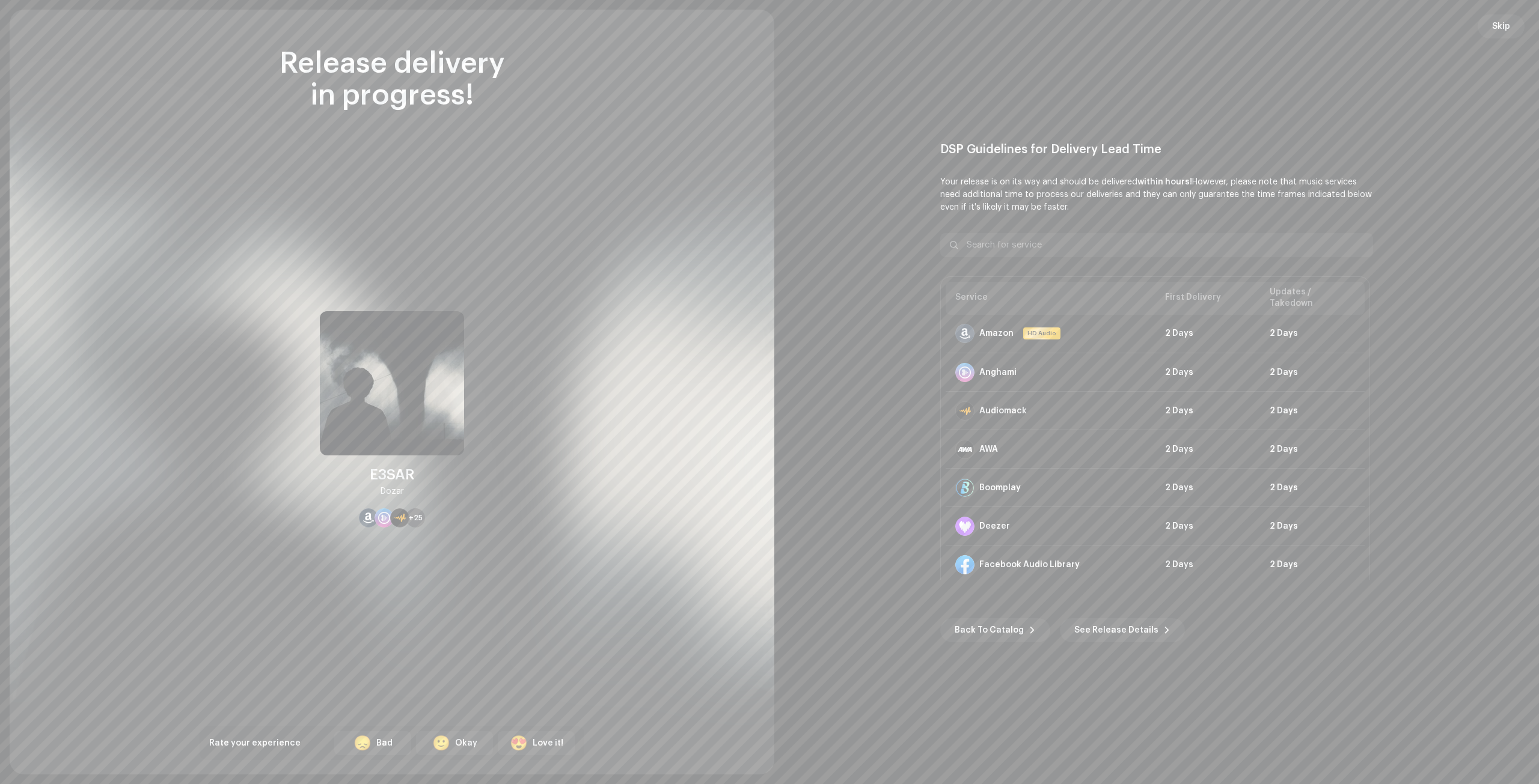
click at [1490, 11] on div "Skip DSP Guidelines for Delivery Lead Time Your release is on its way and shoul…" at bounding box center [1157, 392] width 765 height 765
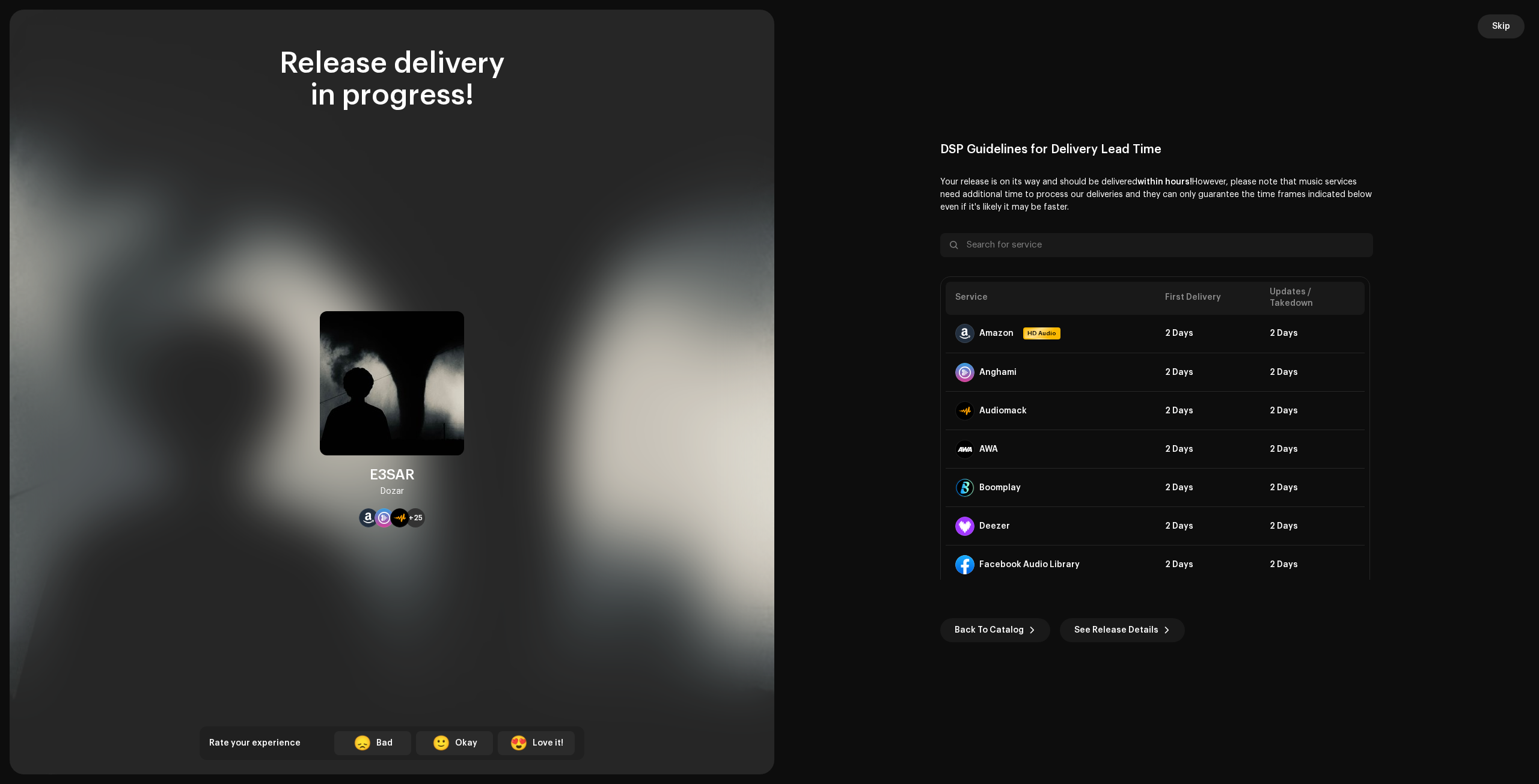
click at [1496, 21] on span "Skip" at bounding box center [1501, 26] width 18 height 24
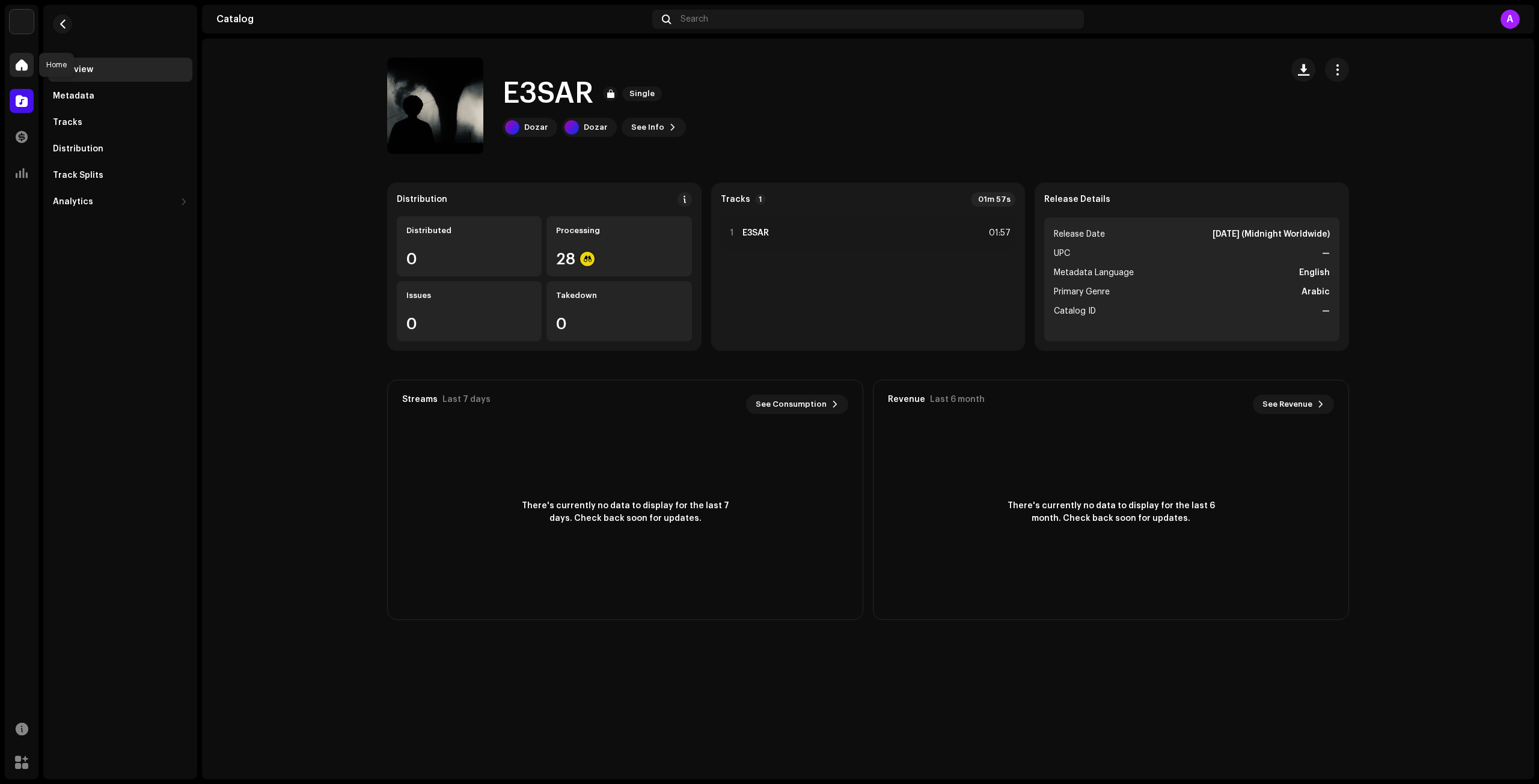
click at [18, 66] on span at bounding box center [21, 65] width 12 height 10
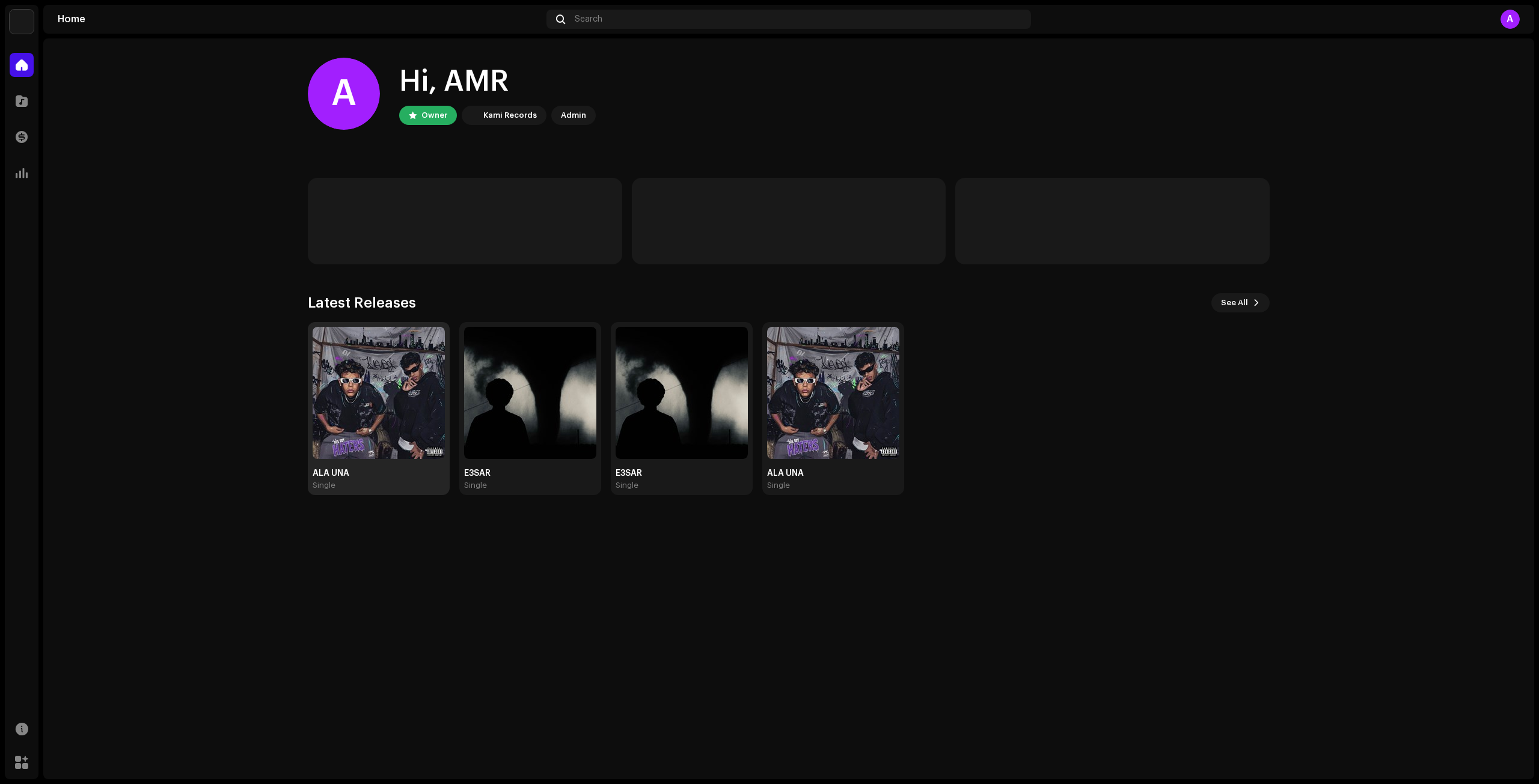
click at [373, 424] on img at bounding box center [378, 393] width 132 height 132
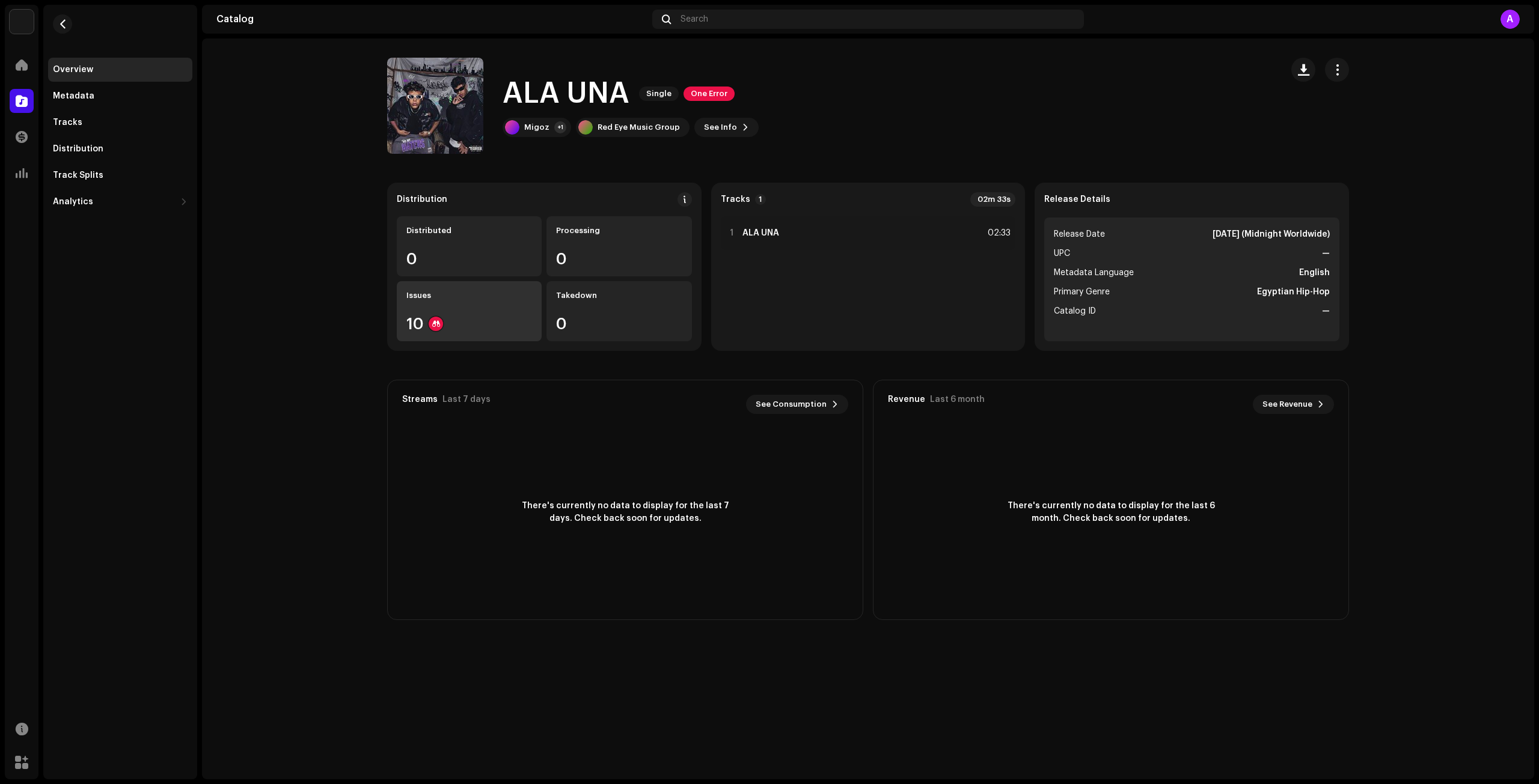
click at [461, 307] on div "Issues 10" at bounding box center [469, 311] width 145 height 60
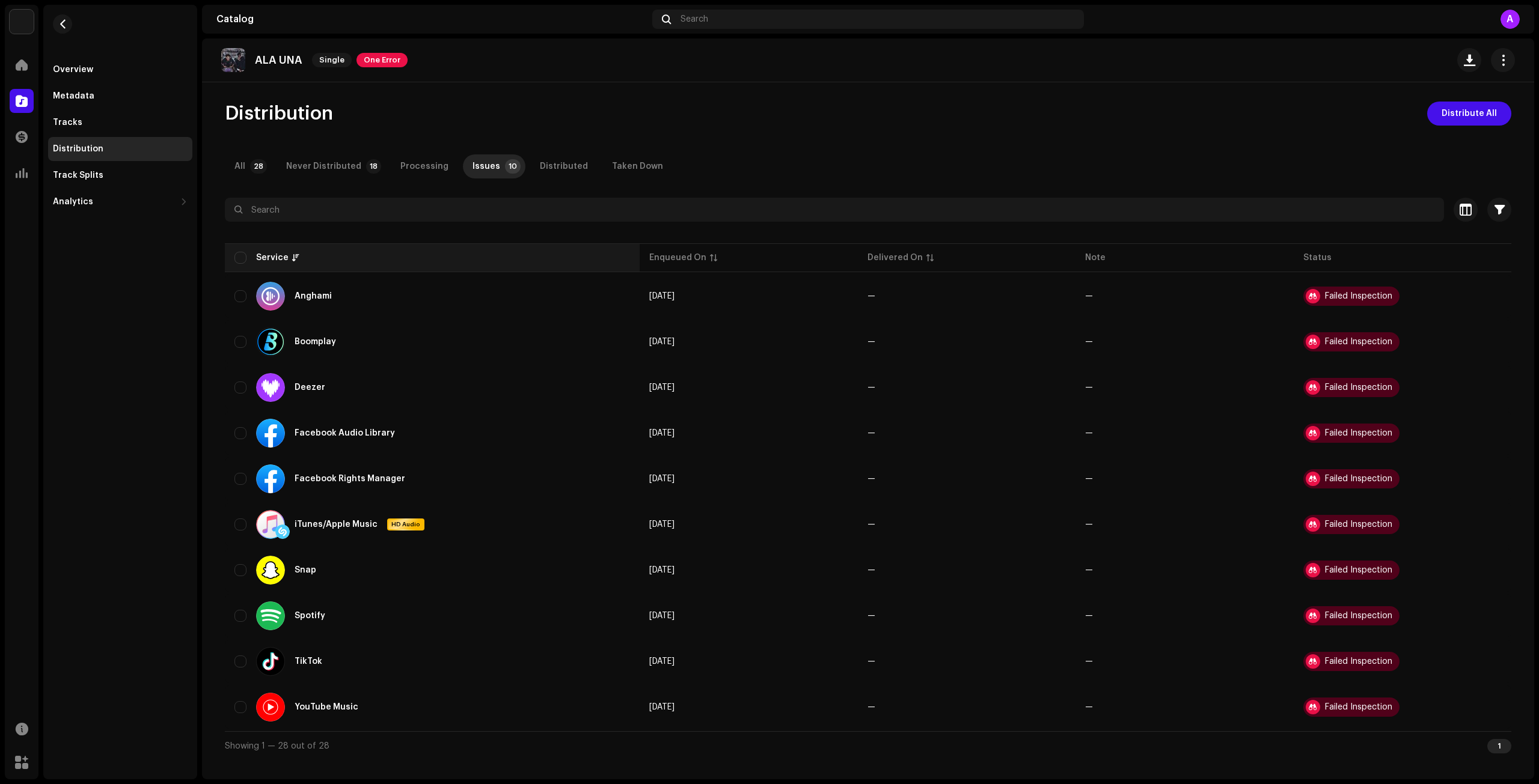
click at [241, 265] on th "Service" at bounding box center [432, 258] width 415 height 29
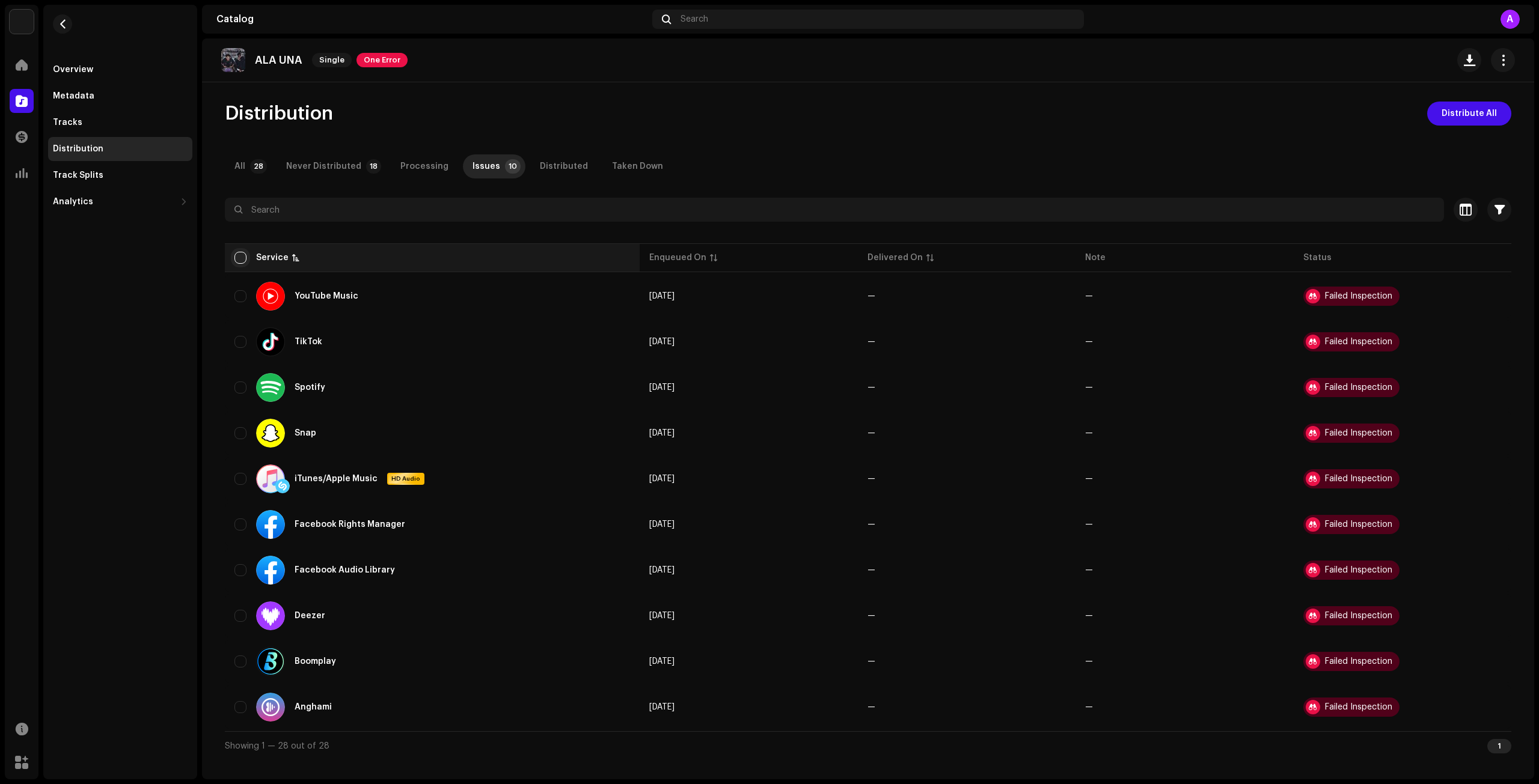
click at [244, 256] on input "checkbox" at bounding box center [240, 257] width 12 height 12
checkbox input "true"
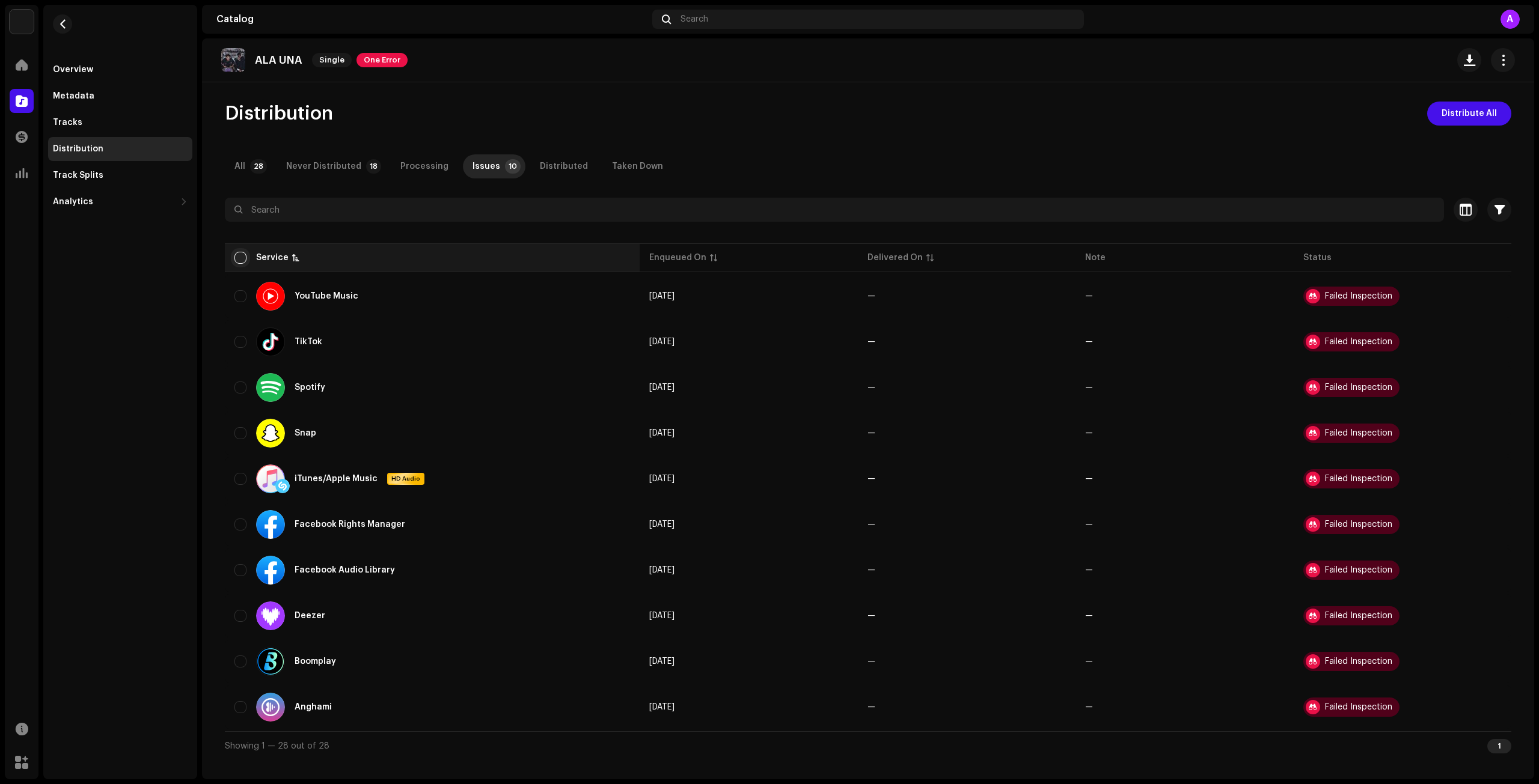
checkbox input "true"
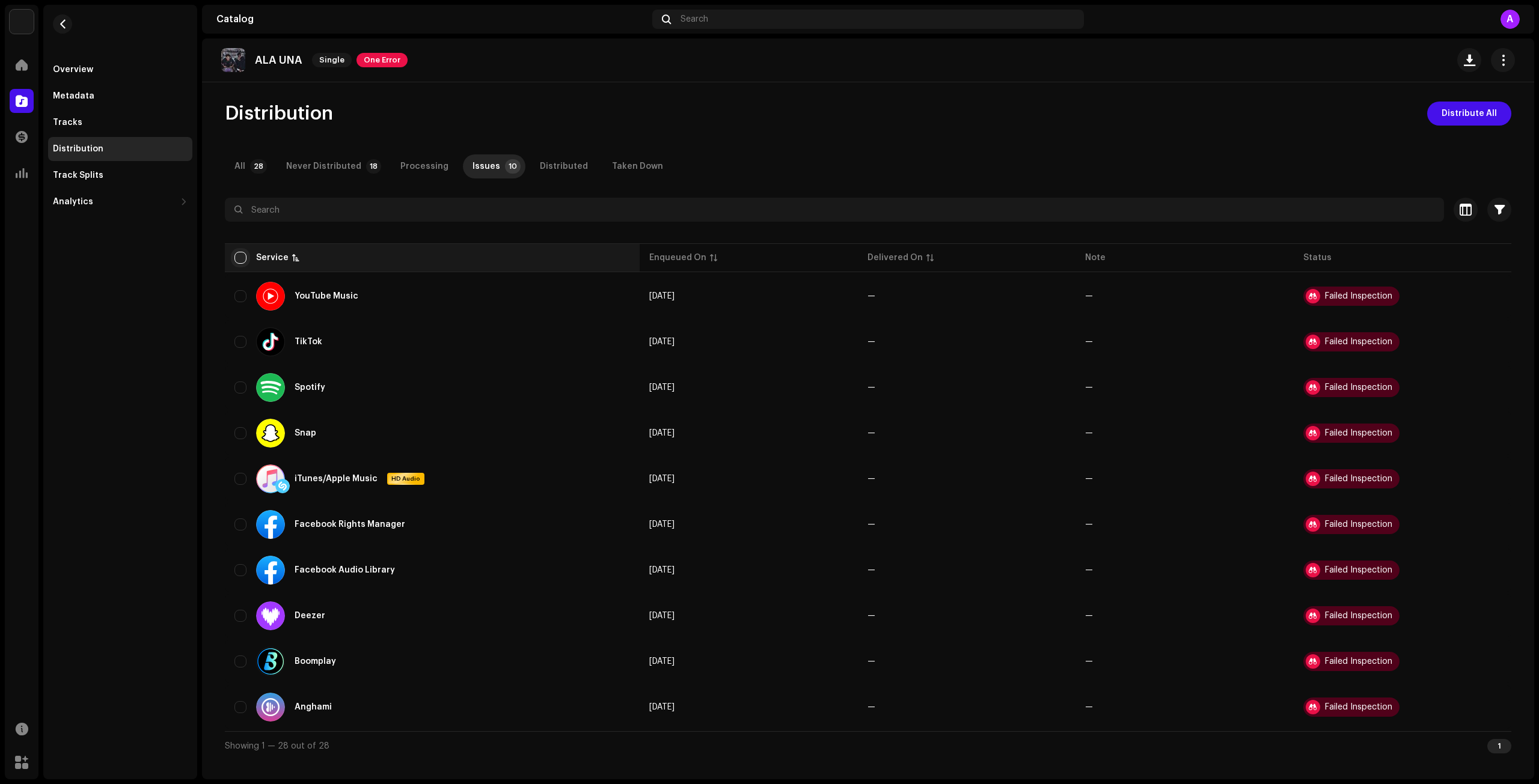
checkbox input "true"
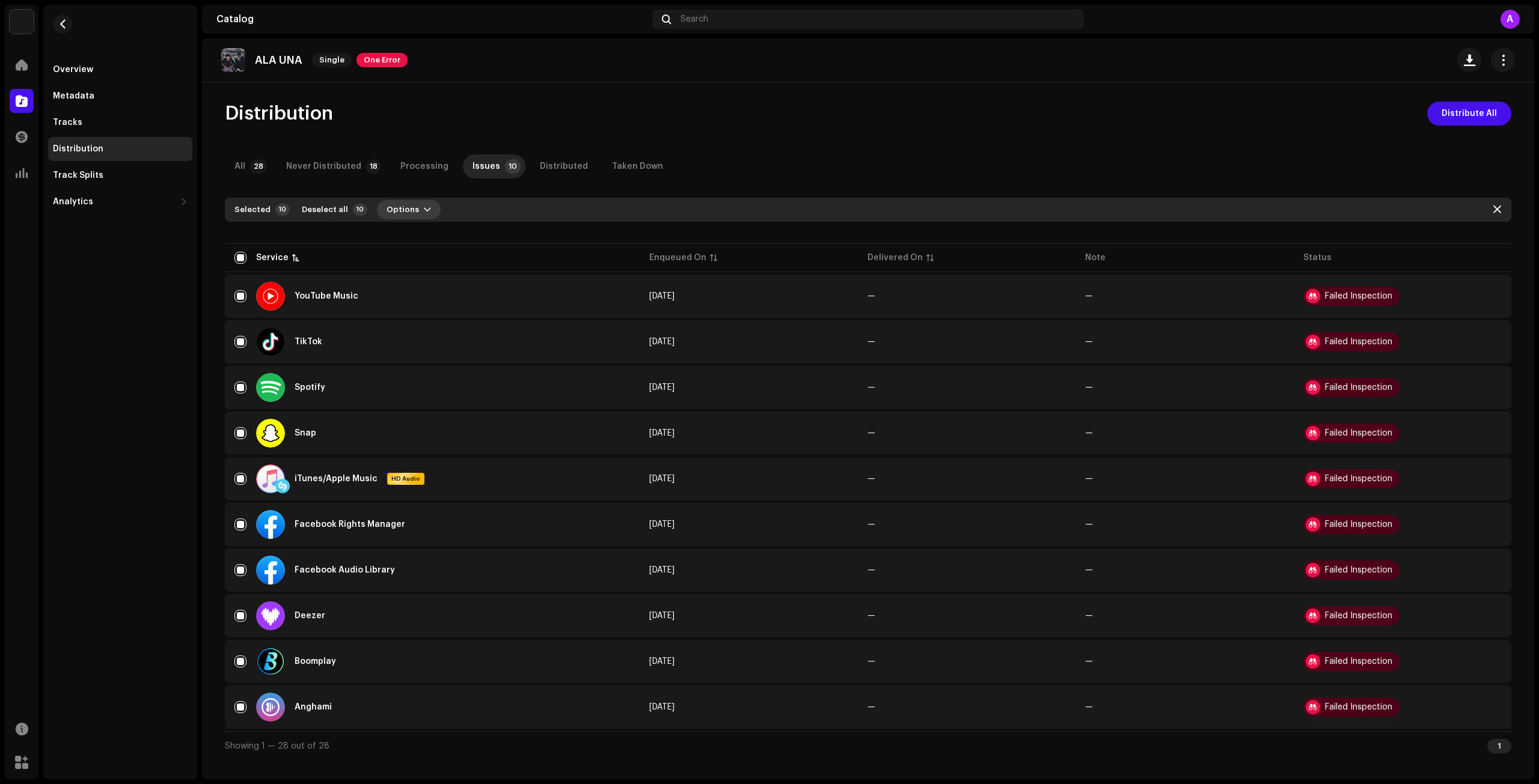
click at [387, 209] on span "Options" at bounding box center [403, 209] width 33 height 24
click at [416, 237] on span "Distribute" at bounding box center [403, 237] width 43 height 10
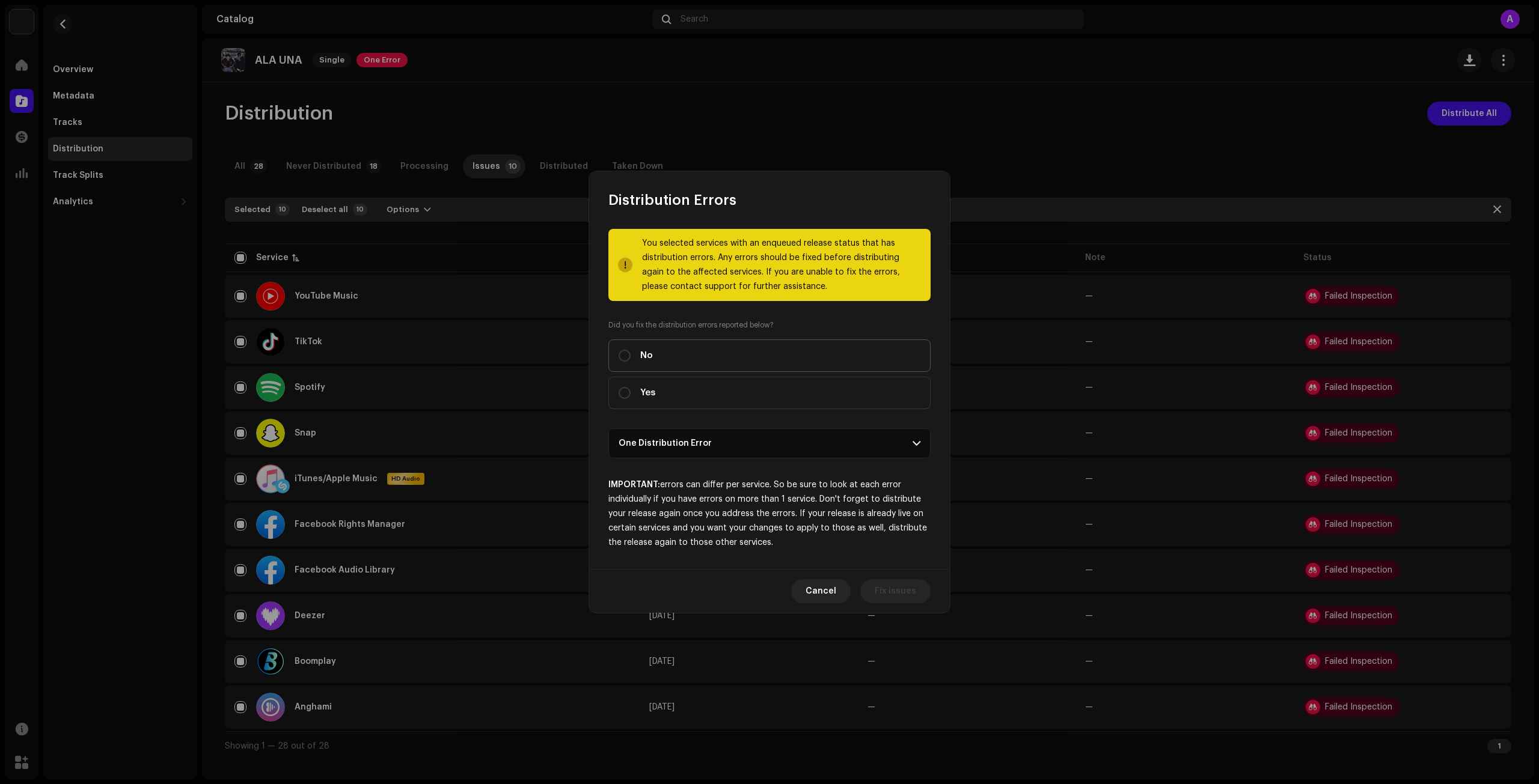
click at [670, 344] on label "No" at bounding box center [770, 355] width 322 height 32
click at [631, 350] on input "No" at bounding box center [624, 355] width 12 height 12
radio input "true"
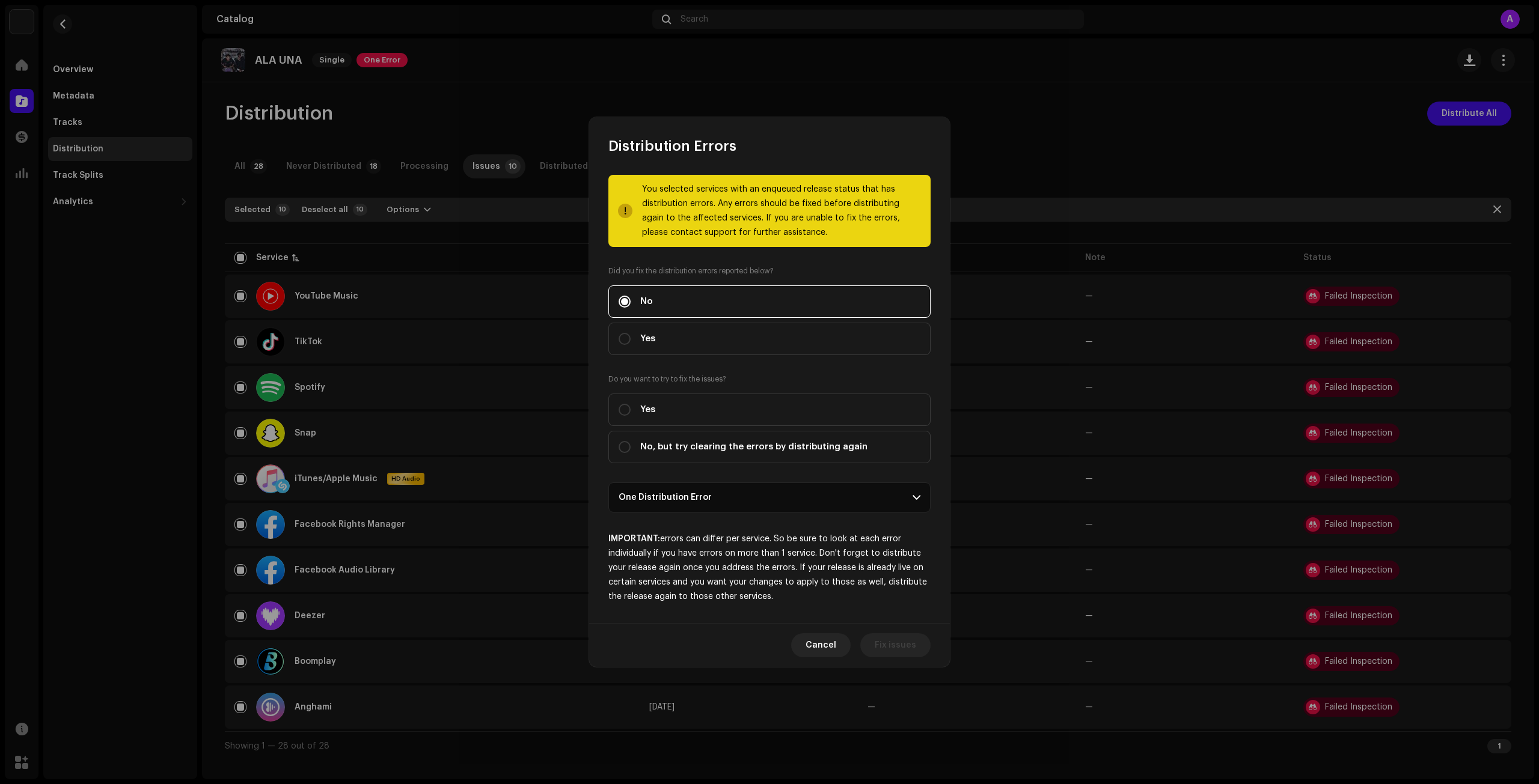
click at [670, 344] on label "Yes" at bounding box center [770, 339] width 322 height 32
click at [631, 344] on input "Yes" at bounding box center [624, 339] width 12 height 12
radio input "true"
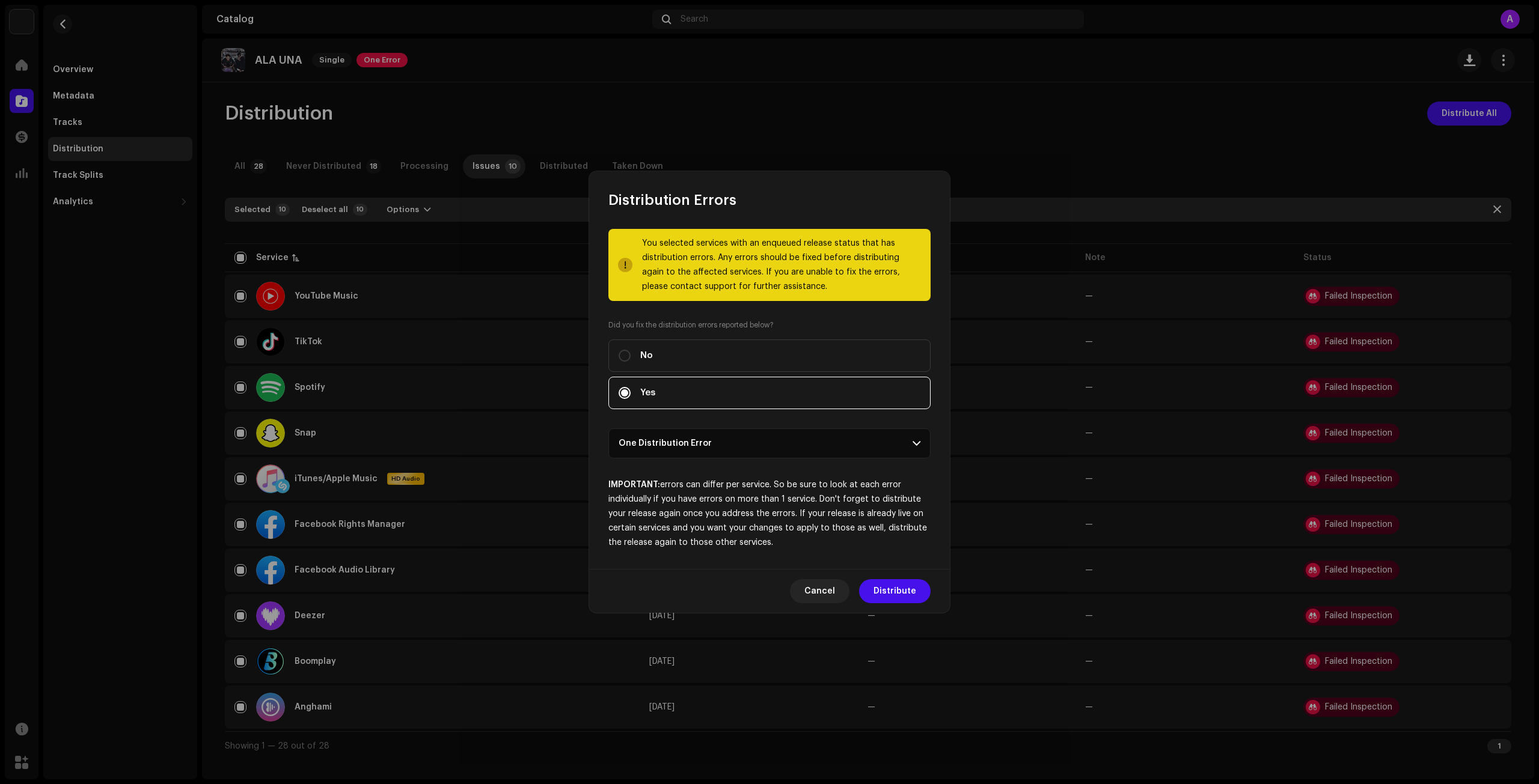
click at [763, 453] on p-accordion-header "One Distribution Error" at bounding box center [770, 443] width 322 height 30
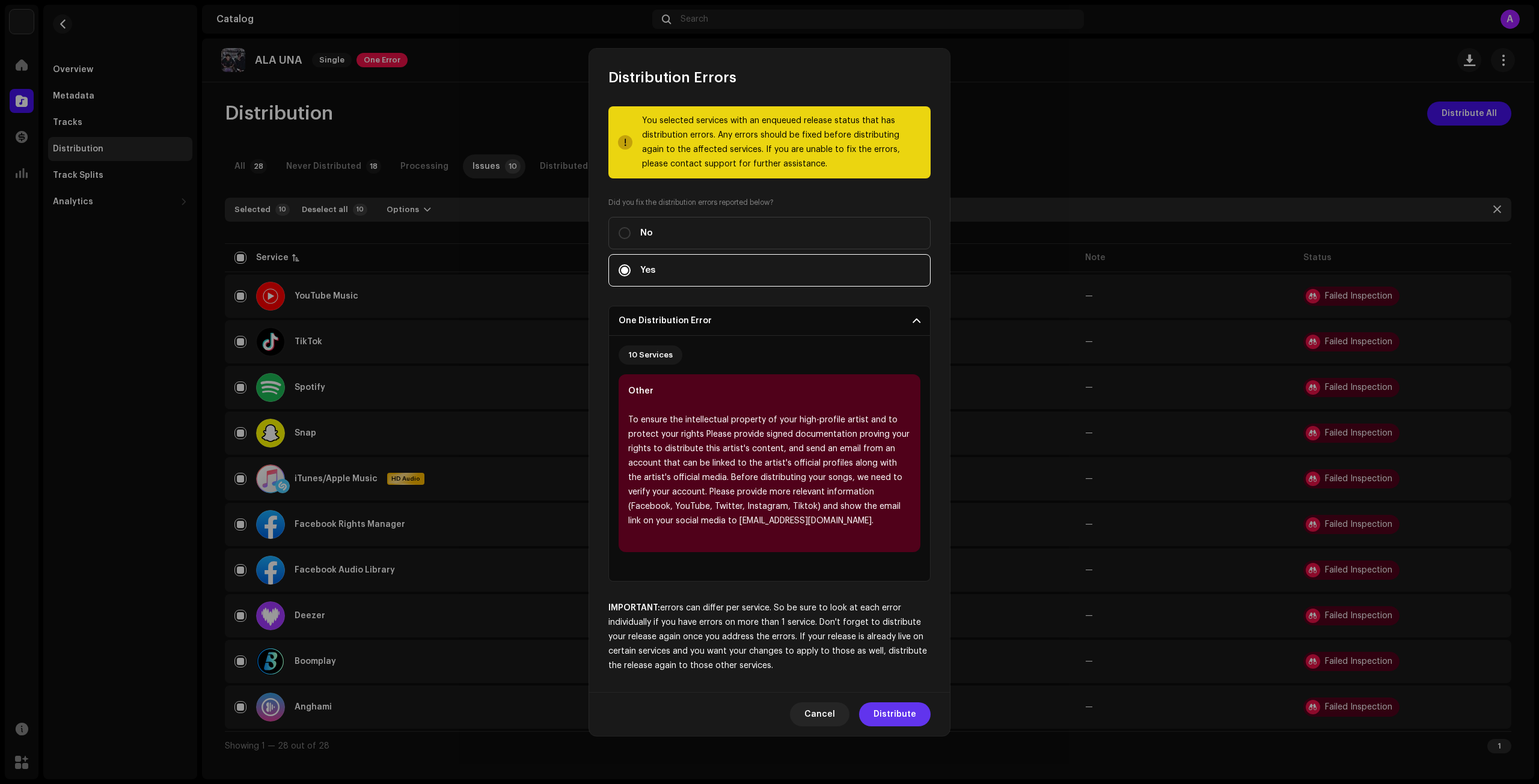
click at [912, 711] on span "Distribute" at bounding box center [895, 714] width 43 height 24
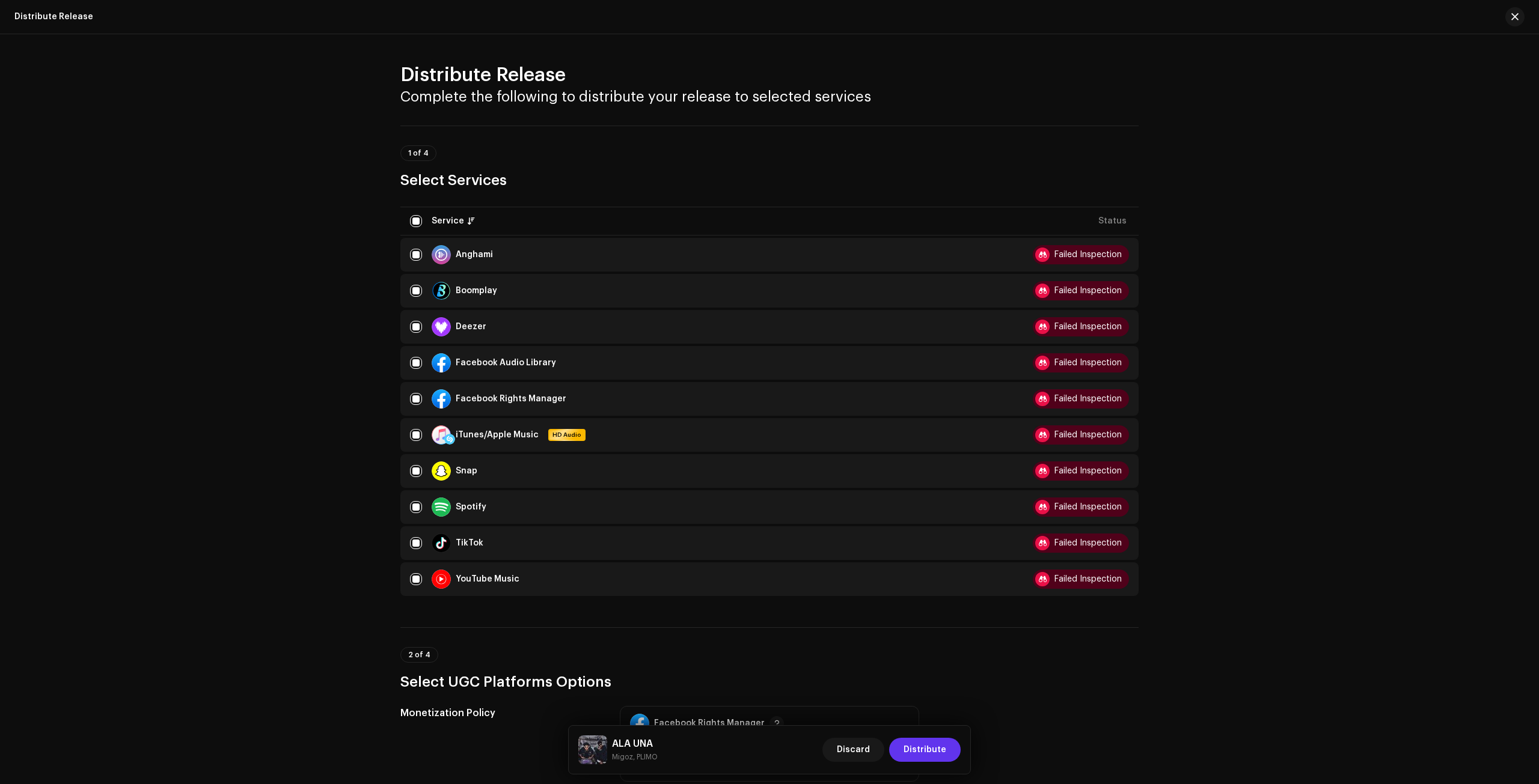
click at [925, 755] on span "Distribute" at bounding box center [925, 749] width 43 height 24
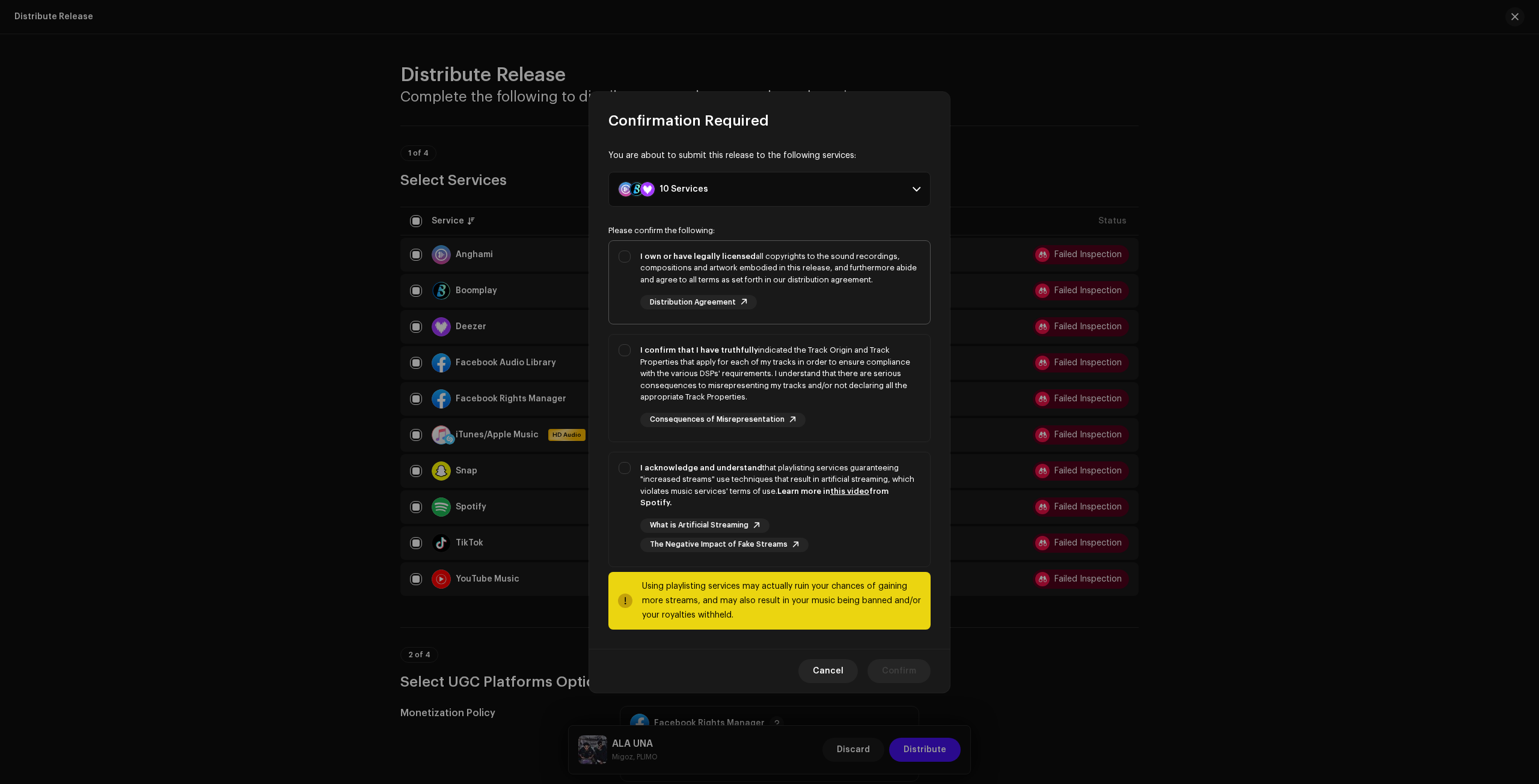
click at [653, 268] on div "I own or have legally licensed all copyrights to the sound recordings, composit…" at bounding box center [780, 268] width 280 height 35
checkbox input "true"
click at [649, 374] on div "I confirm that I have truthfully indicated the Track Origin and Track Propertie…" at bounding box center [780, 373] width 280 height 59
checkbox input "true"
click at [638, 476] on div "I acknowledge and understand that playlisting services guaranteeing "increased …" at bounding box center [769, 507] width 321 height 109
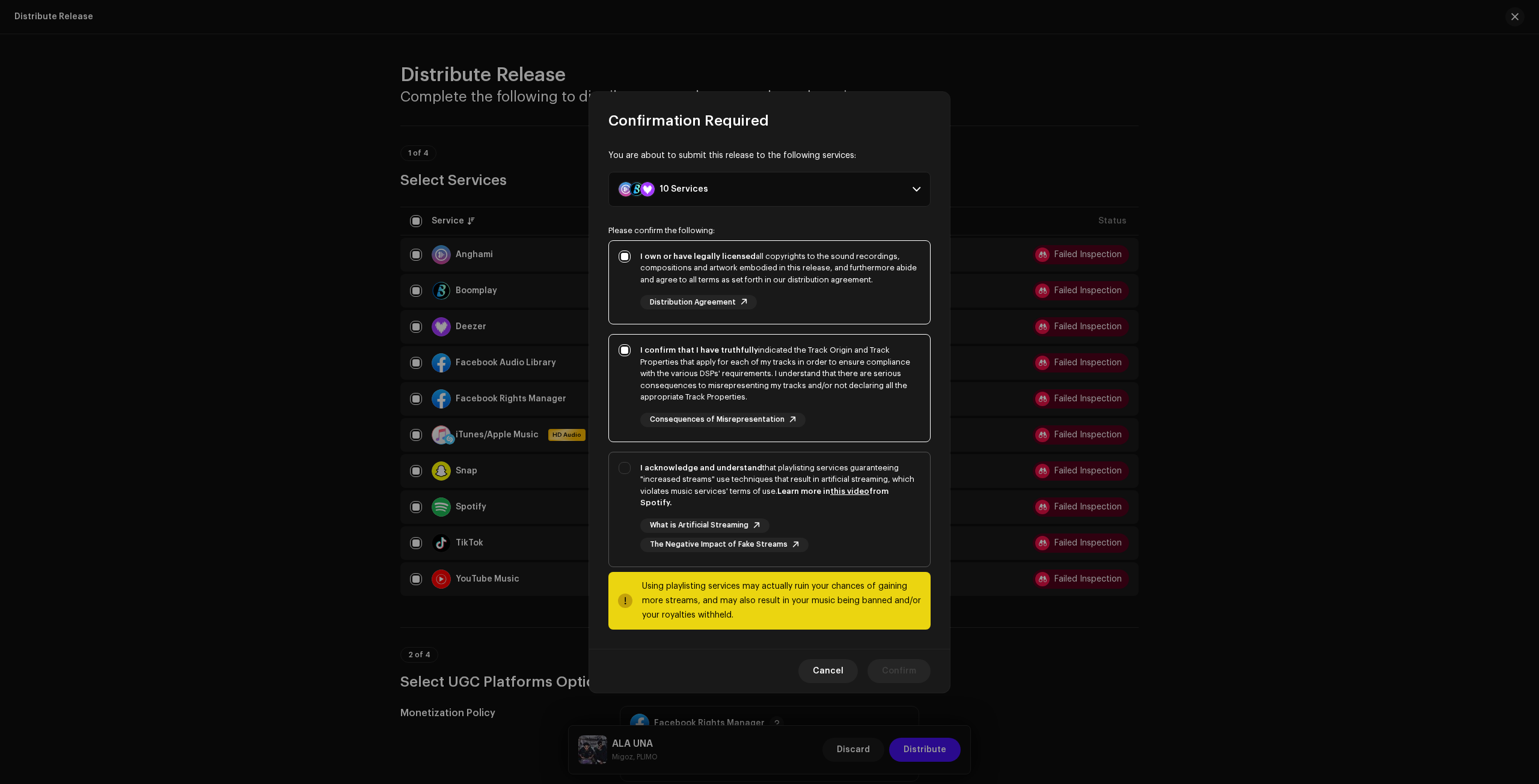
checkbox input "true"
click at [894, 660] on span "Confirm" at bounding box center [899, 671] width 35 height 24
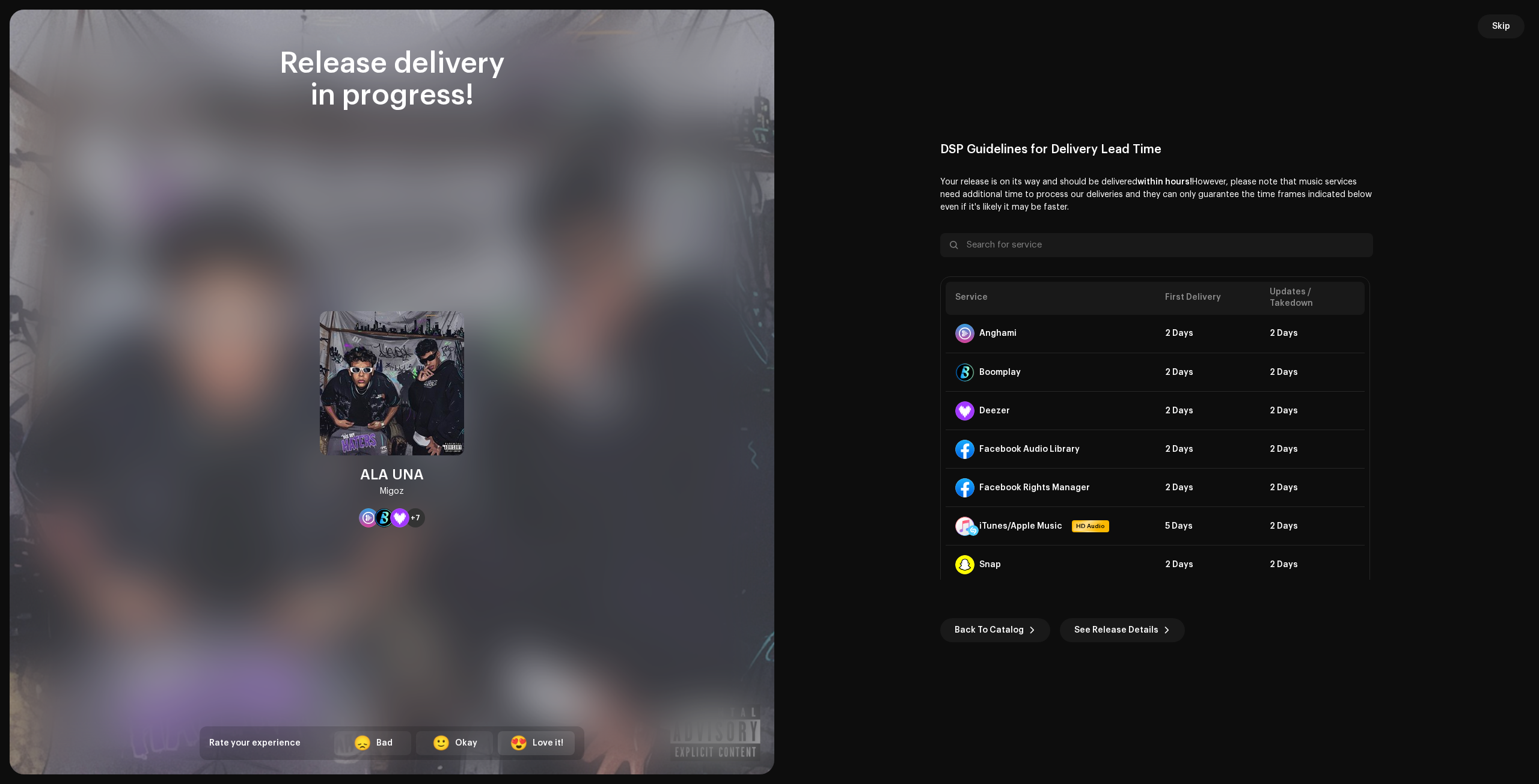
click at [553, 746] on div "Love it!" at bounding box center [548, 744] width 30 height 12
click at [1101, 624] on span "See Release Details" at bounding box center [1116, 630] width 84 height 24
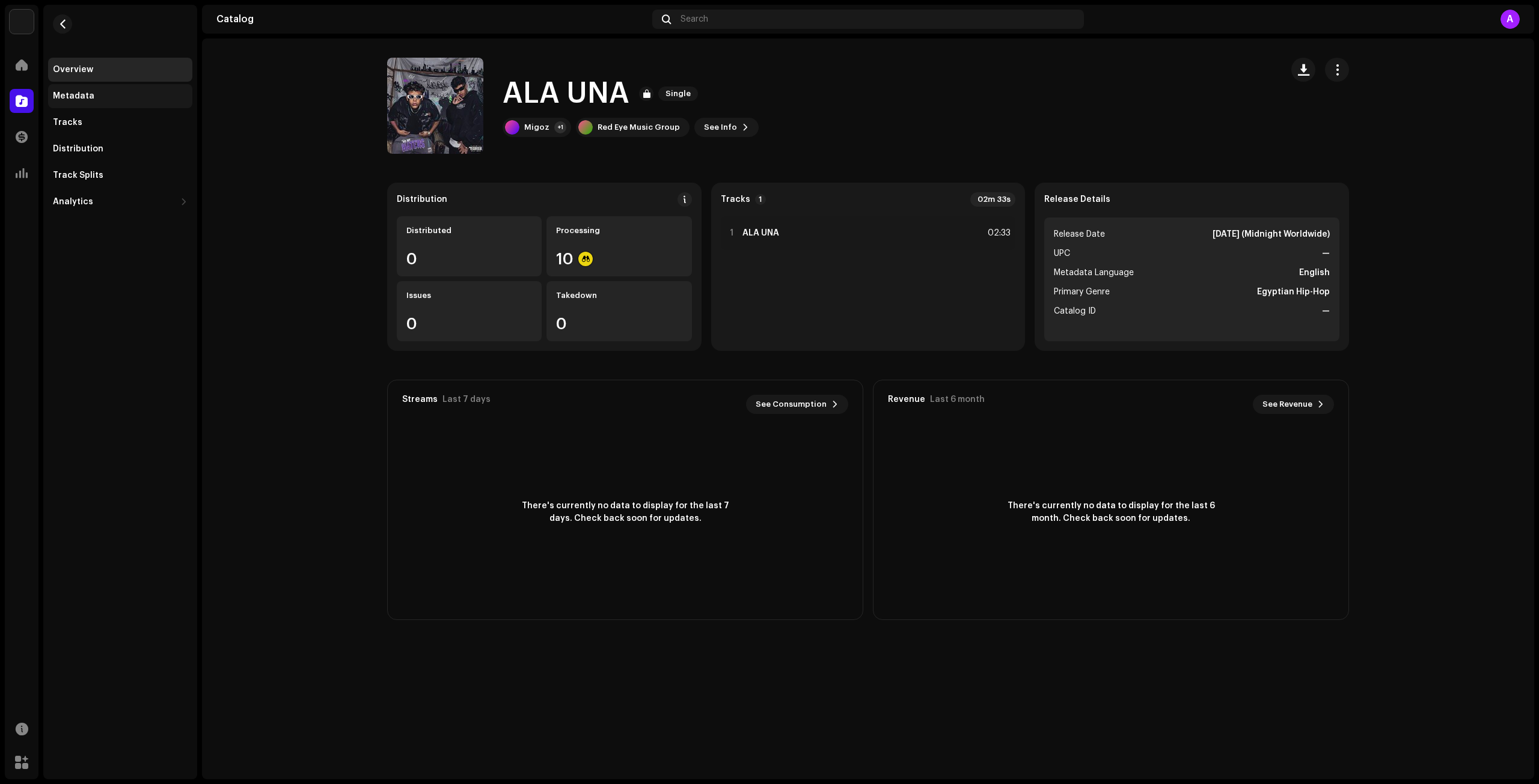
click at [75, 99] on div "Metadata" at bounding box center [73, 96] width 42 height 10
